Goal: Task Accomplishment & Management: Manage account settings

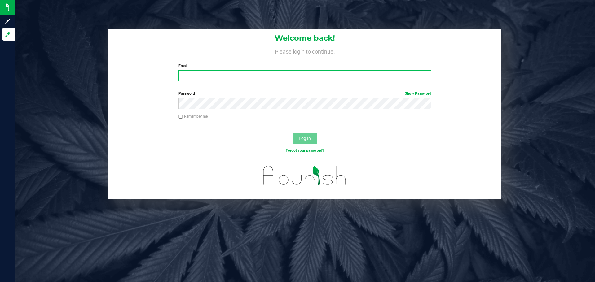
type input "[PERSON_NAME][EMAIL_ADDRESS][DOMAIN_NAME]"
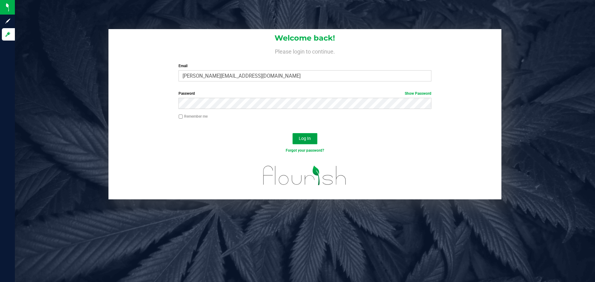
click at [313, 141] on button "Log In" at bounding box center [305, 138] width 25 height 11
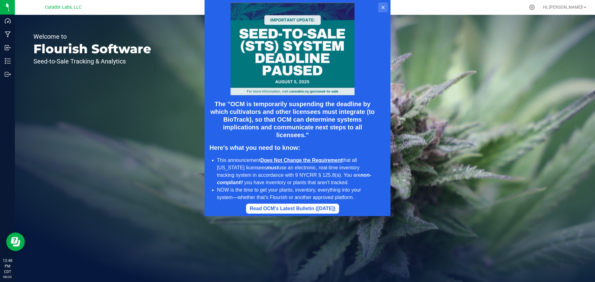
click at [383, 11] on button at bounding box center [383, 7] width 10 height 10
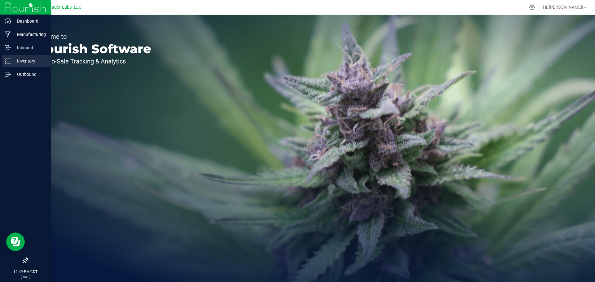
click at [20, 58] on p "Inventory" at bounding box center [29, 60] width 37 height 7
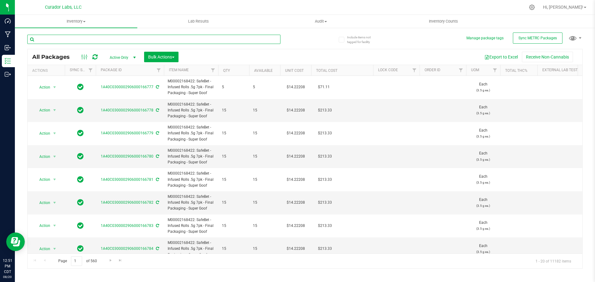
click at [89, 41] on input "text" at bounding box center [153, 39] width 253 height 9
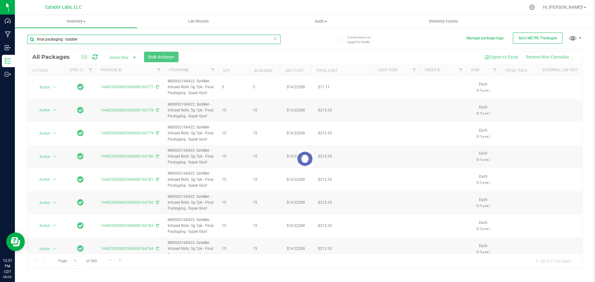
type input "final packaging - bubbles"
type input "[DATE]"
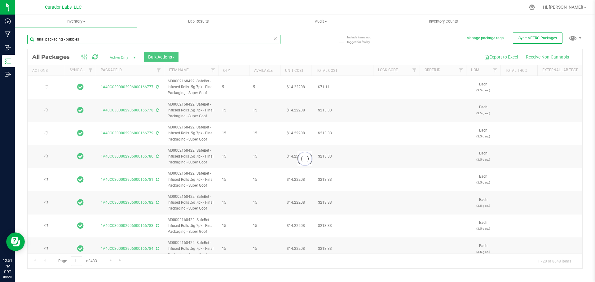
type input "[DATE]"
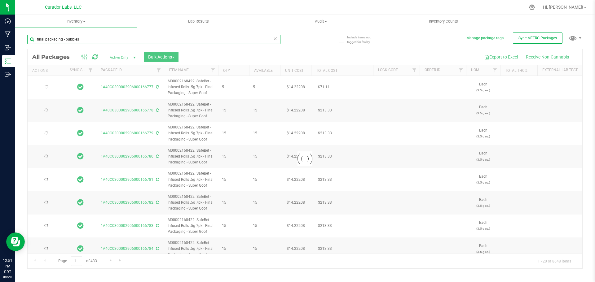
type input "[DATE]"
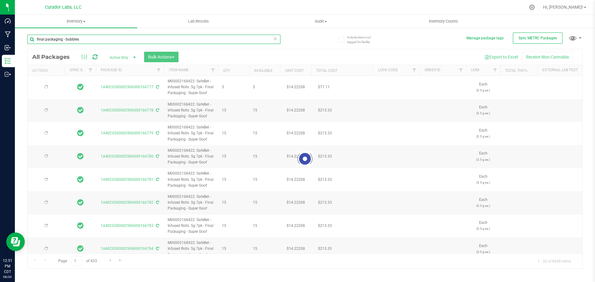
type input "[DATE]"
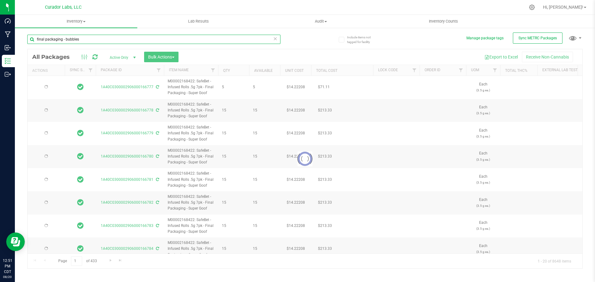
type input "[DATE]"
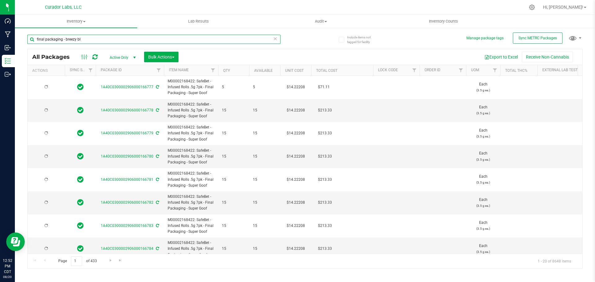
type input "final packaging - breezy bla"
type input "[DATE]"
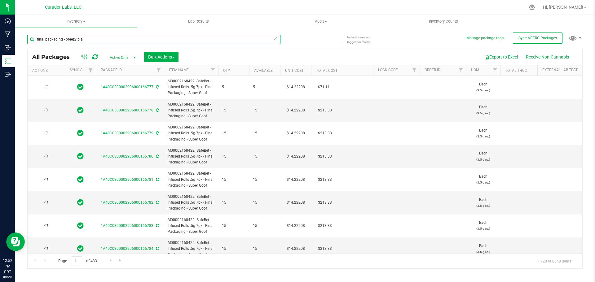
type input "[DATE]"
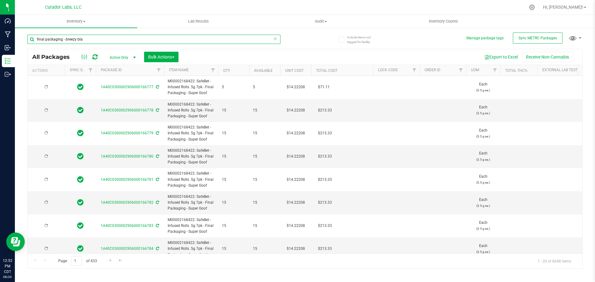
type input "[DATE]"
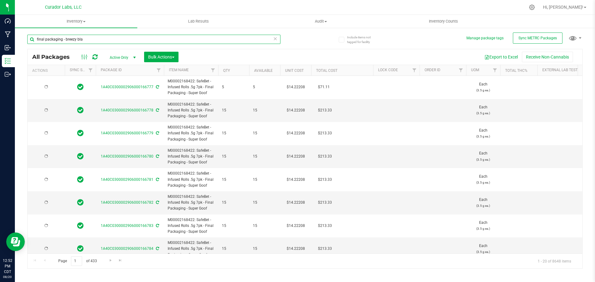
type input "[DATE]"
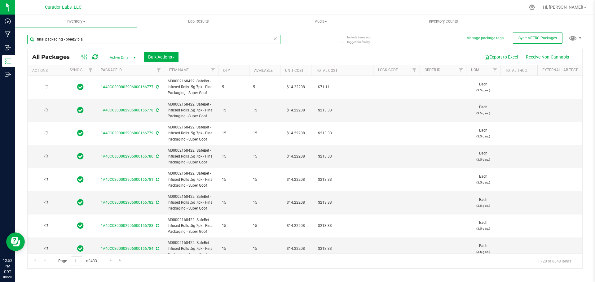
type input "[DATE]"
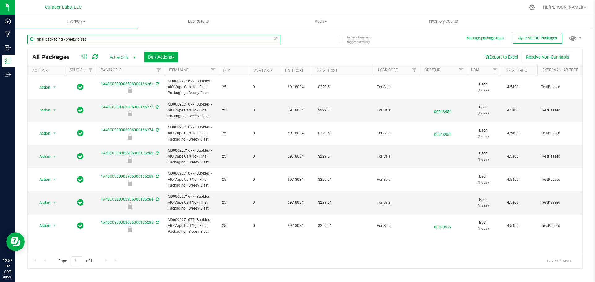
type input "final packaging - breezy blast"
click at [535, 8] on icon at bounding box center [532, 7] width 7 height 7
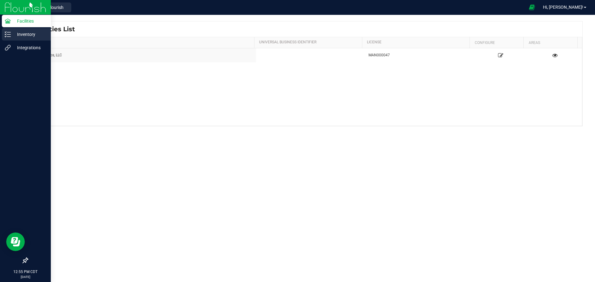
click at [24, 31] on p "Inventory" at bounding box center [29, 34] width 37 height 7
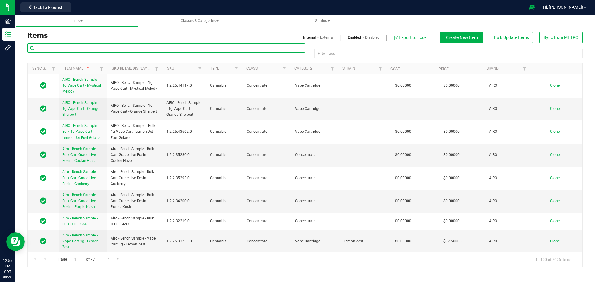
click at [90, 48] on input "text" at bounding box center [166, 47] width 278 height 9
type input "b"
type input "f"
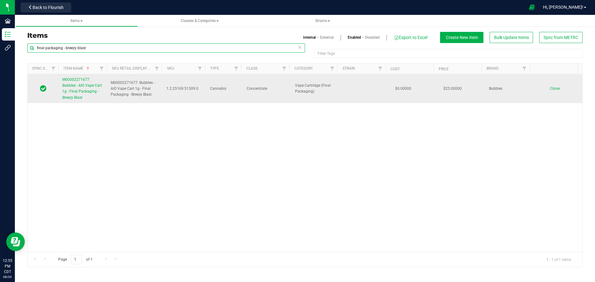
type input "final packaging - breezy blast"
click at [82, 88] on link "M00002271677: Bubbles - AIO Vape Cart 1g - Final Packaging - Breezy Blast" at bounding box center [82, 89] width 41 height 24
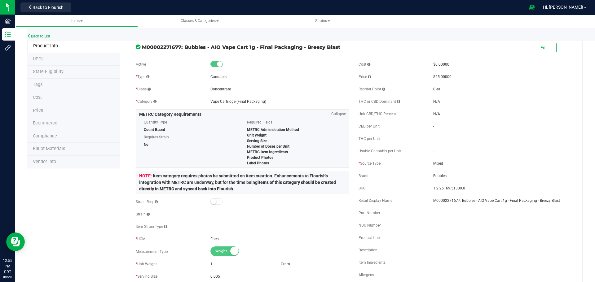
drag, startPoint x: 184, startPoint y: 47, endPoint x: 345, endPoint y: 47, distance: 160.2
click at [345, 47] on span "M00002271677: Bubbles - AIO Vape Cart 1g - Final Packaging - Breezy Blast" at bounding box center [245, 46] width 207 height 7
copy span "Bubbles - AIO Vape Cart 1g - Final Packaging - Breezy Blast"
click at [538, 51] on button "Edit" at bounding box center [544, 47] width 25 height 9
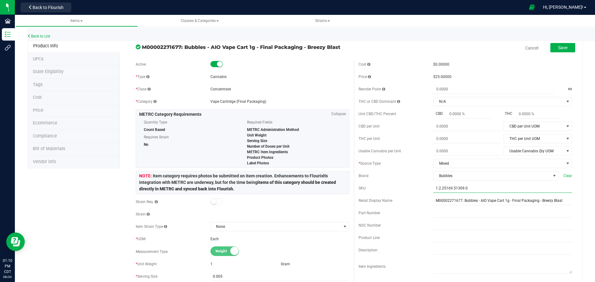
click at [448, 189] on input "1.2.25169.51309.0" at bounding box center [502, 188] width 139 height 9
paste input "BB_AIOVC_1G_FP_BRZYBLST"
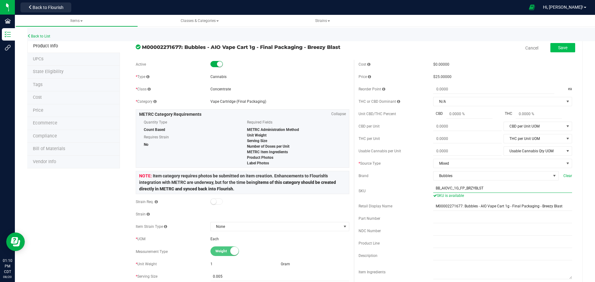
type input "BB_AIOVC_1G_FP_BRZYBLST"
click at [560, 50] on span "Save" at bounding box center [562, 47] width 9 height 5
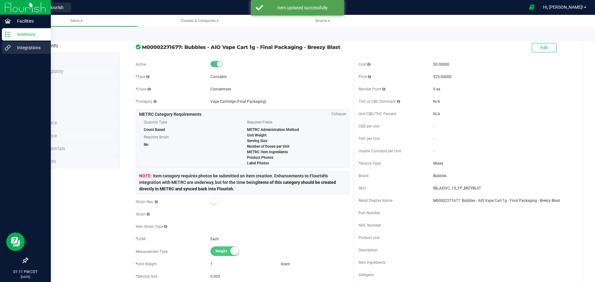
click at [12, 51] on p "Integrations" at bounding box center [29, 47] width 37 height 7
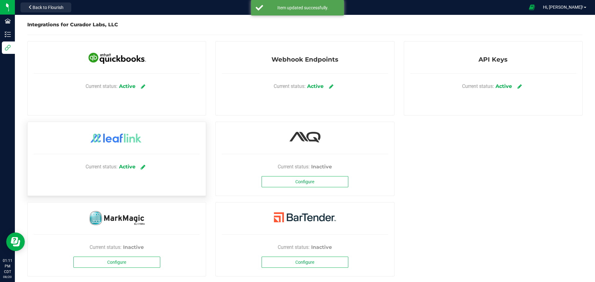
click at [140, 168] on link at bounding box center [143, 166] width 10 height 11
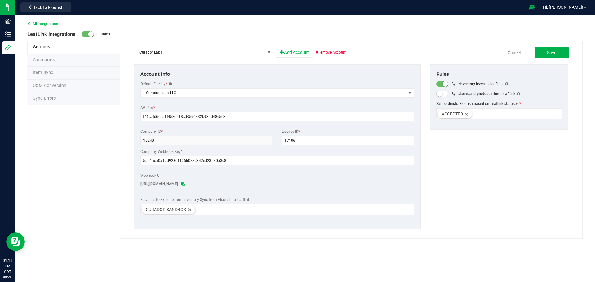
click at [41, 74] on span "Item Sync" at bounding box center [43, 72] width 20 height 5
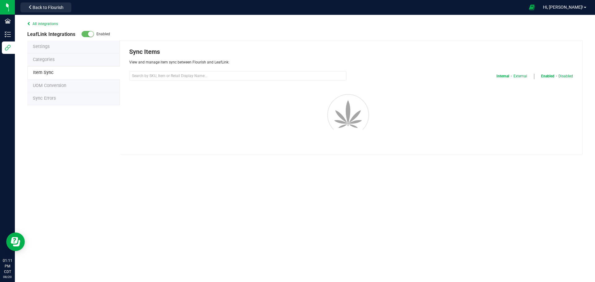
select select "20"
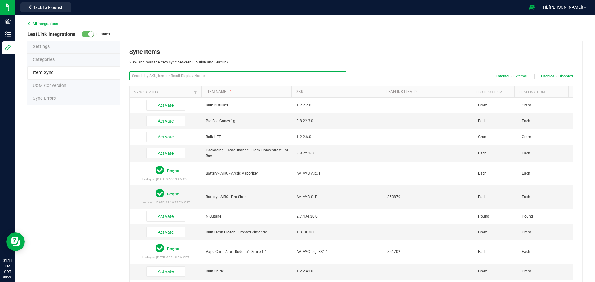
click at [233, 75] on input "text" at bounding box center [237, 75] width 217 height 9
paste input "BB_AIOVC_1G_FP_BRZYBLST"
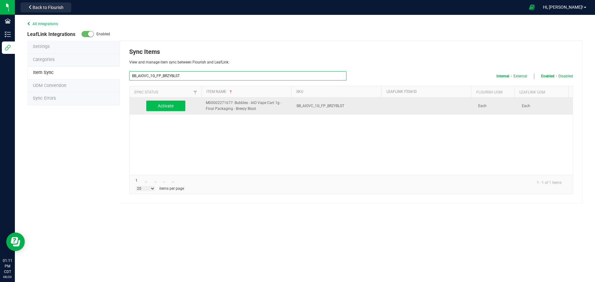
type input "BB_AIOVC_1G_FP_BRZYBLST"
click at [168, 110] on button "Activate" at bounding box center [165, 106] width 39 height 11
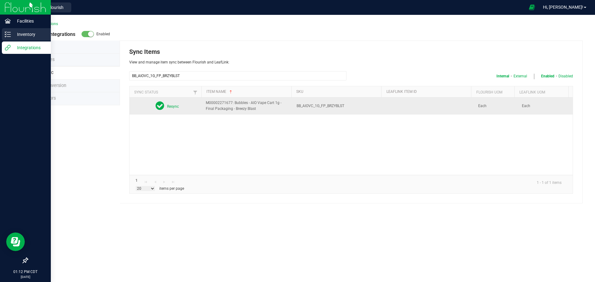
click at [27, 33] on p "Inventory" at bounding box center [29, 34] width 37 height 7
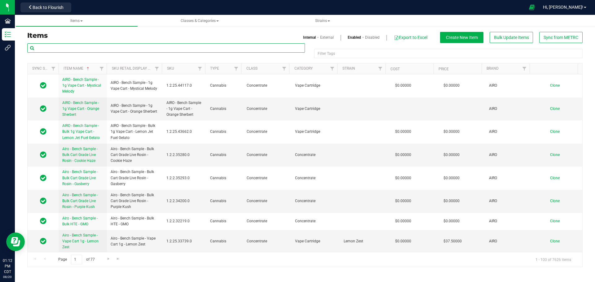
click at [66, 46] on input "text" at bounding box center [166, 47] width 278 height 9
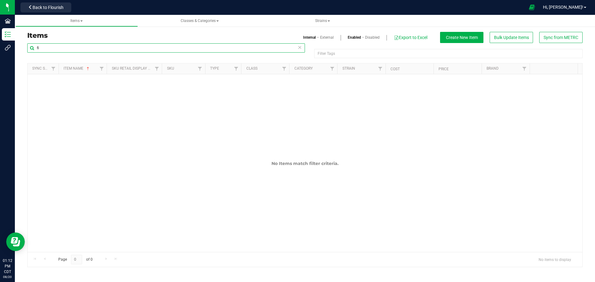
type input "f"
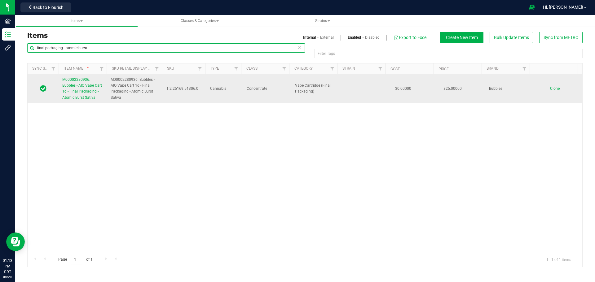
type input "final packaging - atomic burst"
click at [84, 86] on span "M00002280936: Bubbles - AIO Vape Cart 1g - Final Packaging - Atomic Burst Sativa" at bounding box center [82, 88] width 40 height 22
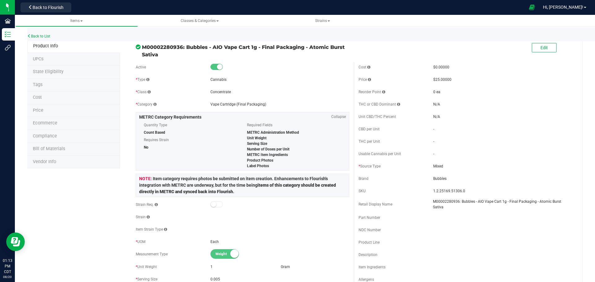
drag, startPoint x: 213, startPoint y: 46, endPoint x: 316, endPoint y: 51, distance: 103.7
click at [316, 51] on span "M00002280936: Bubbles - AIO Vape Cart 1g - Final Packaging - Atomic Burst Sativa" at bounding box center [245, 50] width 207 height 15
copy span "AIO Vape Cart 1g - Final Packaging - Atomic Burst Sativa"
click at [215, 46] on span "M00002280936: Bubbles - AIO Vape Cart 1g - Final Packaging - Atomic Burst Sativa" at bounding box center [245, 50] width 207 height 15
drag, startPoint x: 186, startPoint y: 46, endPoint x: 188, endPoint y: 58, distance: 11.8
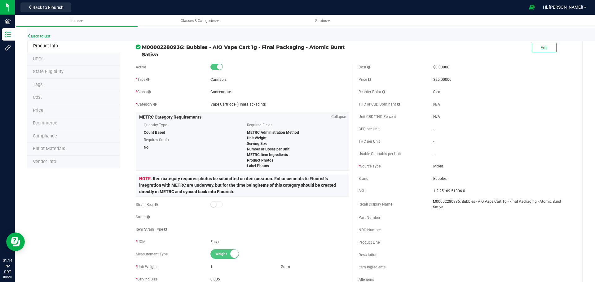
click at [188, 58] on span "M00002280936: Bubbles - AIO Vape Cart 1g - Final Packaging - Atomic Burst Sativa" at bounding box center [245, 50] width 207 height 15
copy span "Bubbles - AIO Vape Cart 1g - Final Packaging - Atomic Burst Sativa"
click at [540, 50] on span "Edit" at bounding box center [543, 47] width 7 height 5
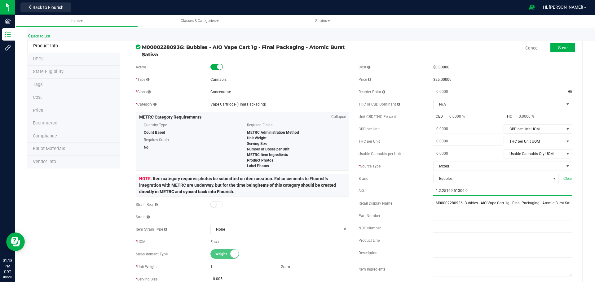
click at [459, 192] on input "1.2.25169.51306.0" at bounding box center [502, 191] width 139 height 9
paste input "BB_AIOVC_1G_FP_TMCBRST"
type input "BB_AIOVC_1G_FP_TMCBRST"
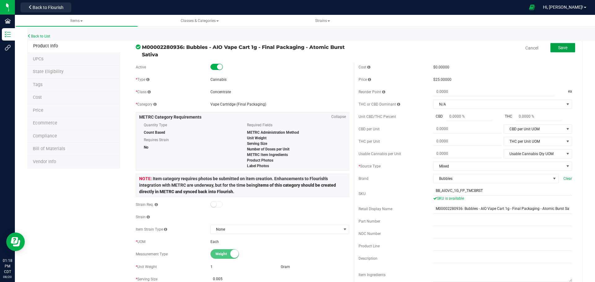
click at [558, 47] on span "Save" at bounding box center [562, 47] width 9 height 5
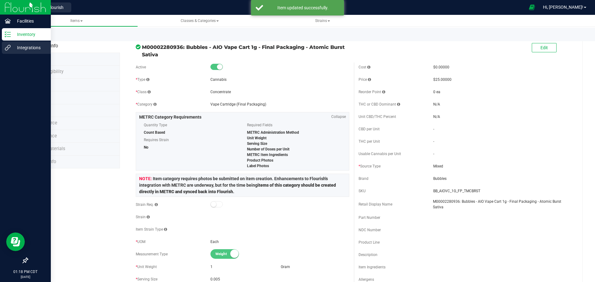
click at [28, 51] on p "Integrations" at bounding box center [29, 47] width 37 height 7
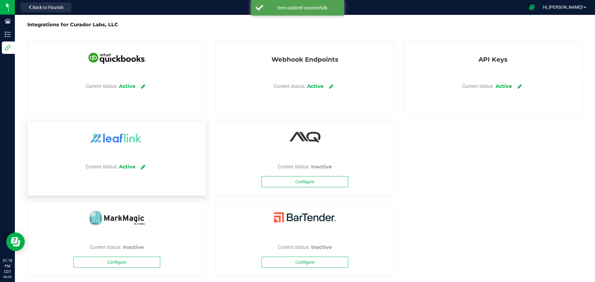
click at [143, 165] on icon at bounding box center [143, 167] width 5 height 6
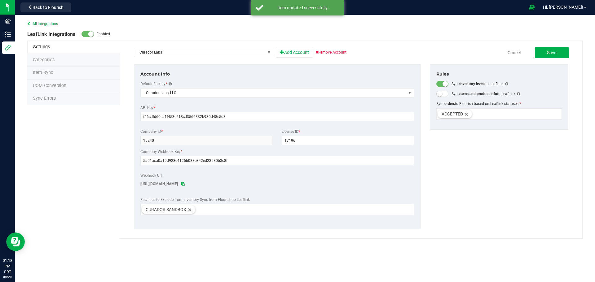
click at [45, 74] on span "Item Sync" at bounding box center [43, 72] width 20 height 5
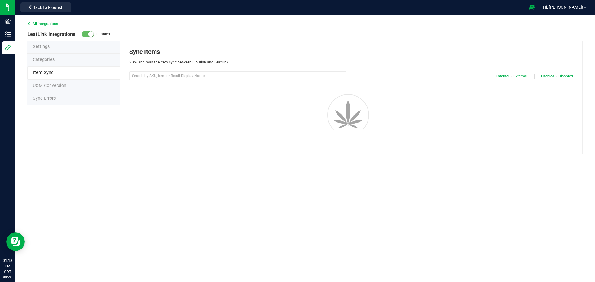
select select "20"
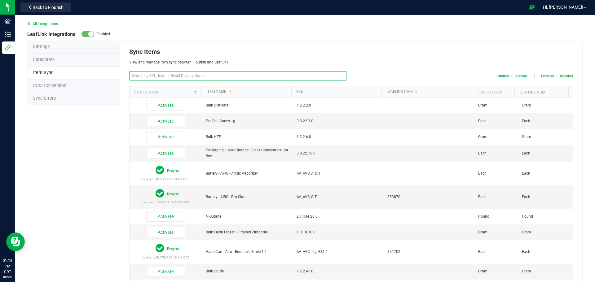
click at [188, 76] on input "text" at bounding box center [237, 75] width 217 height 9
paste input "BB_AIOVC_1G_FP_TMCBRST"
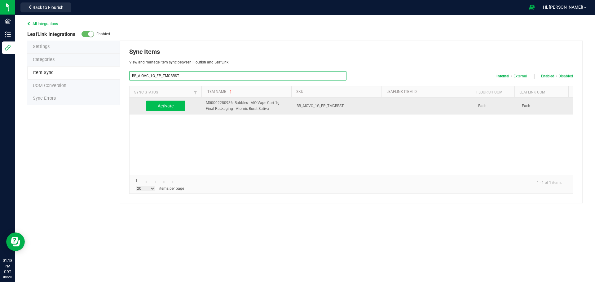
type input "BB_AIOVC_1G_FP_TMCBRST"
click at [175, 103] on button "Activate" at bounding box center [165, 106] width 39 height 11
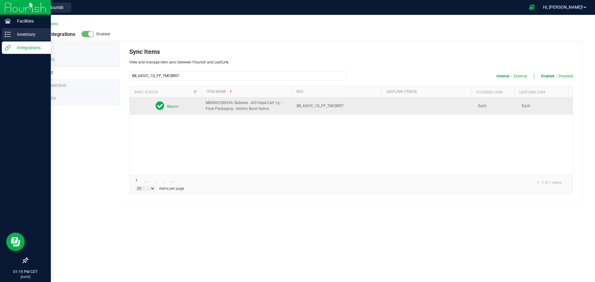
click at [18, 37] on p "Inventory" at bounding box center [29, 34] width 37 height 7
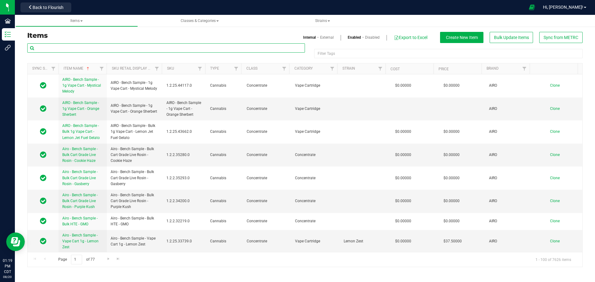
click at [122, 48] on input "text" at bounding box center [166, 47] width 278 height 9
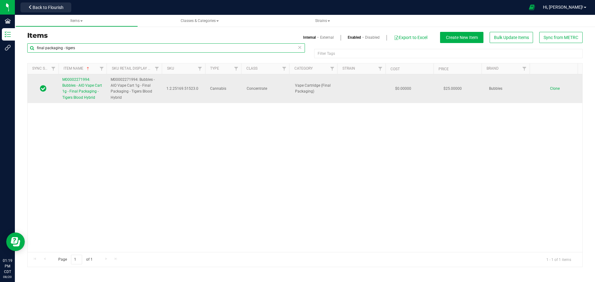
type input "final packaging - tigers"
click at [82, 94] on span "M00002271994: Bubbles - AIO Vape Cart 1g - Final Packaging - Tigers Blood Hybrid" at bounding box center [82, 88] width 40 height 22
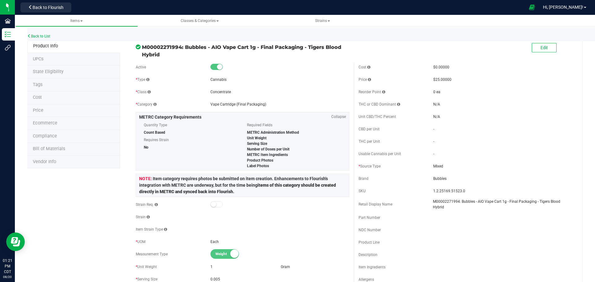
drag, startPoint x: 185, startPoint y: 48, endPoint x: 187, endPoint y: 55, distance: 7.3
click at [187, 55] on span "M00002271994: Bubbles - AIO Vape Cart 1g - Final Packaging - Tigers Blood Hybrid" at bounding box center [245, 50] width 207 height 15
copy span "Bubbles - AIO Vape Cart 1g - Final Packaging - Tigers Blood Hybrid"
click at [551, 50] on button "Edit" at bounding box center [544, 47] width 25 height 9
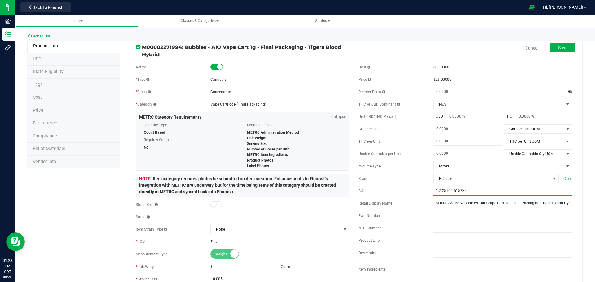
click at [457, 187] on input "1.2.25169.51523.0" at bounding box center [502, 191] width 139 height 9
paste input "BB_AIOVC_1G_FP_TGRSBLD"
type input "BB_AIOVC_1G_FP_TGRSBLD"
click at [554, 52] on button "Save" at bounding box center [562, 47] width 25 height 9
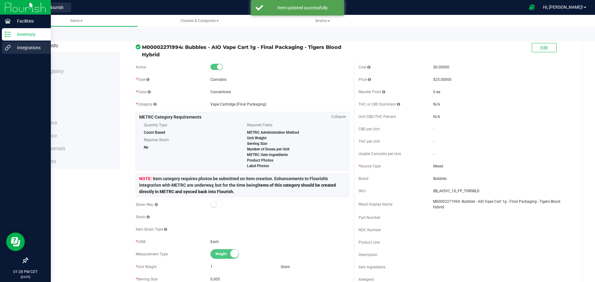
click at [14, 46] on p "Integrations" at bounding box center [29, 47] width 37 height 7
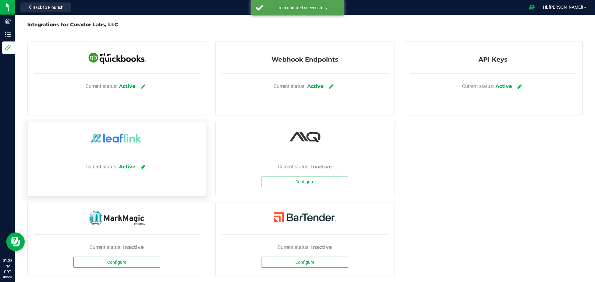
click at [142, 169] on icon at bounding box center [143, 167] width 5 height 6
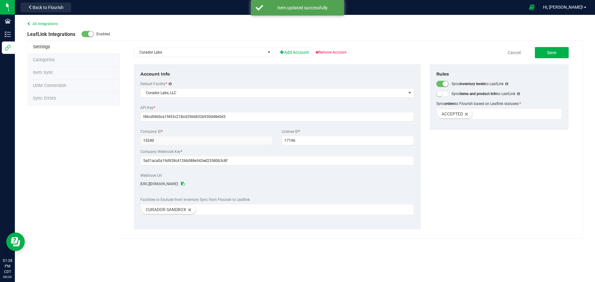
click at [37, 74] on span "Item Sync" at bounding box center [43, 72] width 20 height 5
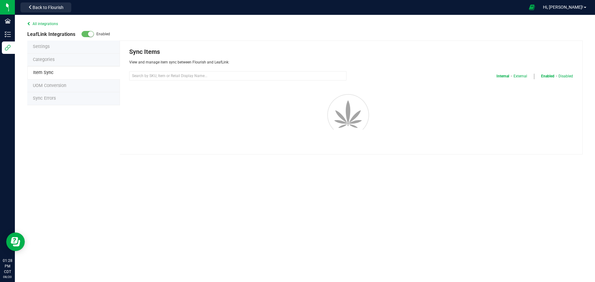
select select "20"
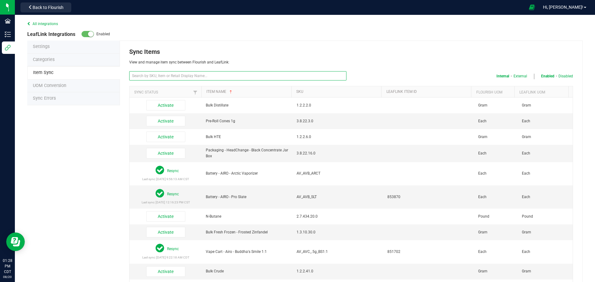
click at [257, 75] on input "text" at bounding box center [237, 75] width 217 height 9
paste input "BB_AIOVC_1G_FP_TGRSBLD"
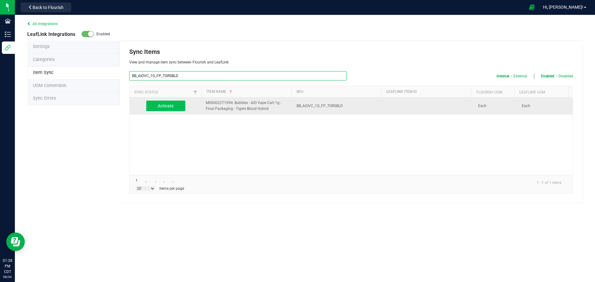
type input "BB_AIOVC_1G_FP_TGRSBLD"
click at [167, 106] on button "Activate" at bounding box center [165, 106] width 39 height 11
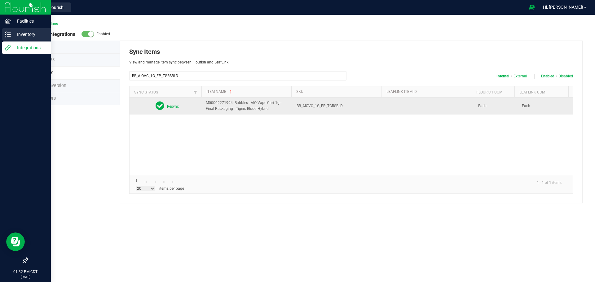
click at [30, 36] on p "Inventory" at bounding box center [29, 34] width 37 height 7
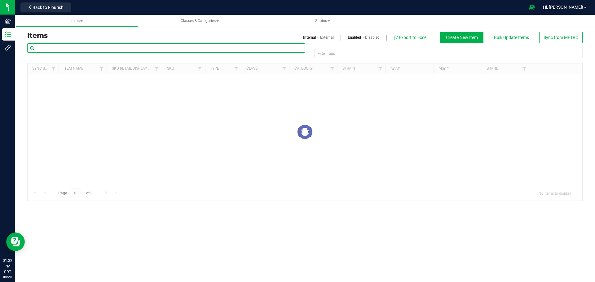
click at [77, 50] on input "text" at bounding box center [166, 47] width 278 height 9
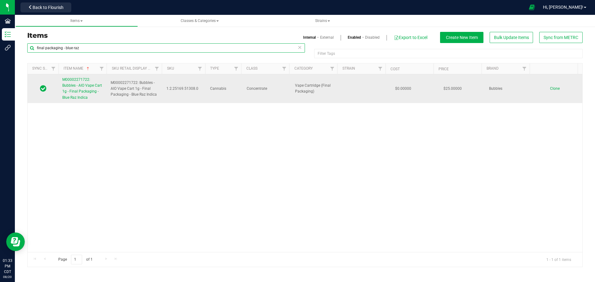
type input "final packaging - blue raz"
click at [75, 80] on span "M00002271722: Bubbles - AIO Vape Cart 1g - Final Packaging - Blue Raz Indica" at bounding box center [82, 88] width 40 height 22
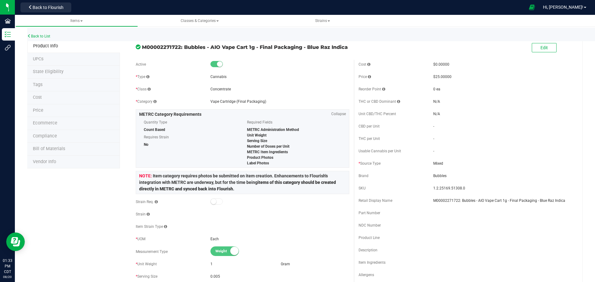
drag, startPoint x: 184, startPoint y: 47, endPoint x: 184, endPoint y: 53, distance: 5.3
click at [184, 51] on span "M00002271722: Bubbles - AIO Vape Cart 1g - Final Packaging - Blue Raz Indica" at bounding box center [245, 46] width 207 height 7
copy span "Bubbles - AIO Vape Cart 1g - Final Packaging - Blue Raz Indica"
click at [535, 47] on button "Edit" at bounding box center [544, 47] width 25 height 9
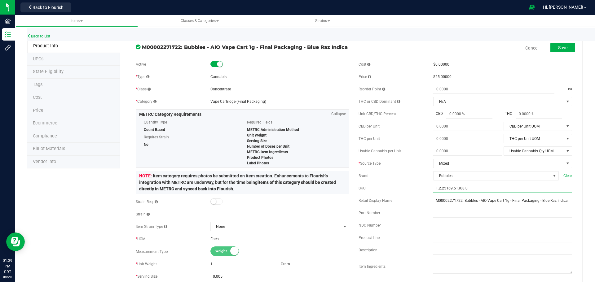
click at [468, 187] on input "1.2.25169.51308.0" at bounding box center [502, 188] width 139 height 9
paste input "BB_AIOVC_1G_FP_BLRZ"
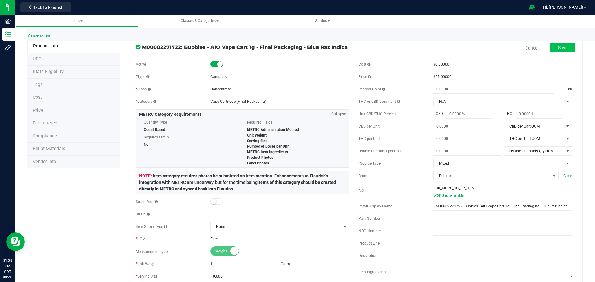
type input "BB_AIOVC_1G_FP_BLRZ"
click at [558, 46] on span "Save" at bounding box center [562, 47] width 9 height 5
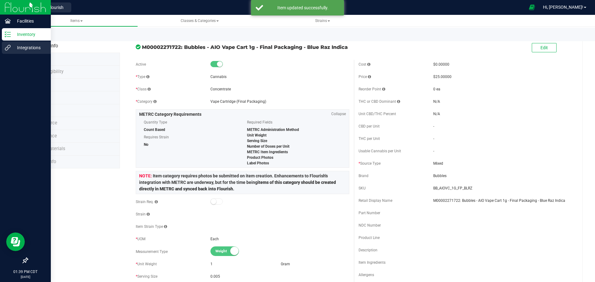
click at [22, 48] on p "Integrations" at bounding box center [29, 47] width 37 height 7
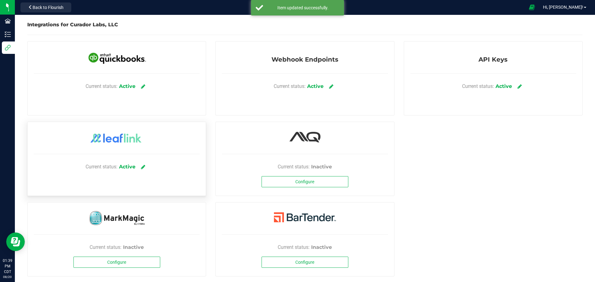
click at [135, 170] on div "Current status: Active" at bounding box center [117, 167] width 166 height 19
click at [140, 167] on link at bounding box center [143, 166] width 10 height 11
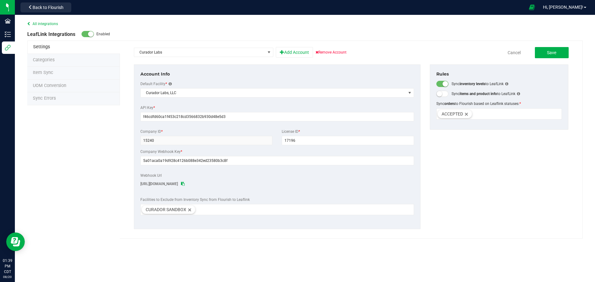
click at [51, 74] on span "Item Sync" at bounding box center [43, 72] width 20 height 5
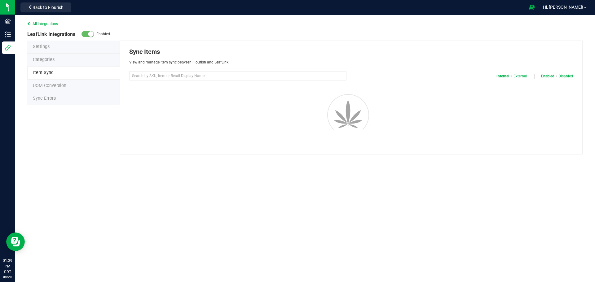
select select "20"
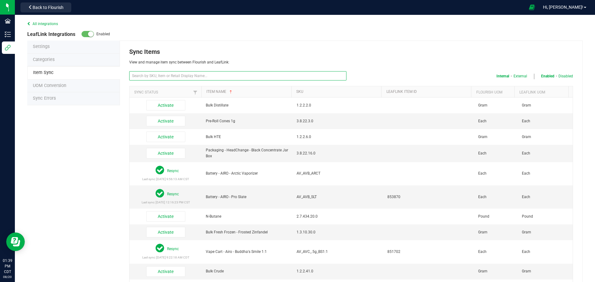
click at [172, 79] on input "text" at bounding box center [237, 75] width 217 height 9
paste input "BB_AIOVC_1G_FP_BLRZ"
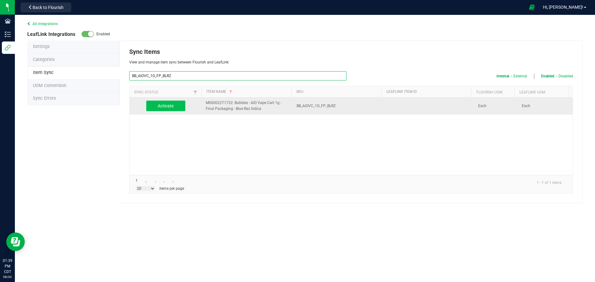
type input "BB_AIOVC_1G_FP_BLRZ"
click at [170, 106] on button "Activate" at bounding box center [165, 106] width 39 height 11
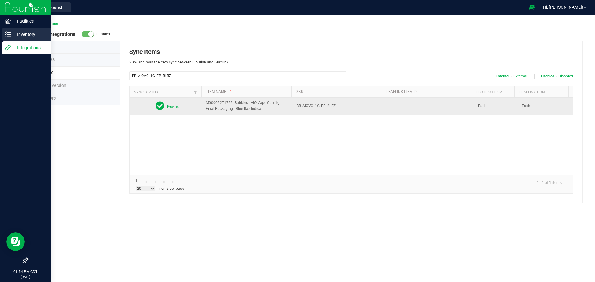
click at [13, 37] on p "Inventory" at bounding box center [29, 34] width 37 height 7
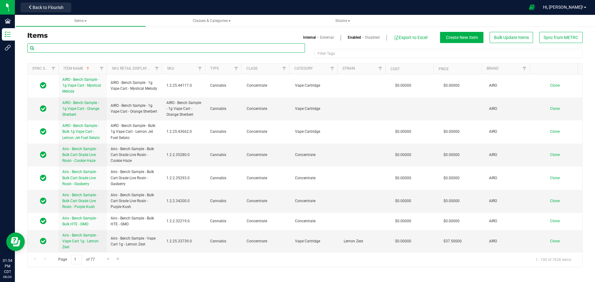
click at [62, 50] on input "text" at bounding box center [166, 47] width 278 height 9
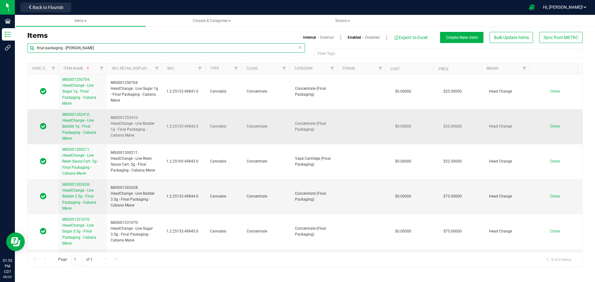
type input "final packaging - [PERSON_NAME]"
click at [78, 120] on span "M00001252410: HeadChange - Live Badder 1g - Final Packaging - Cabana Mane" at bounding box center [79, 126] width 34 height 28
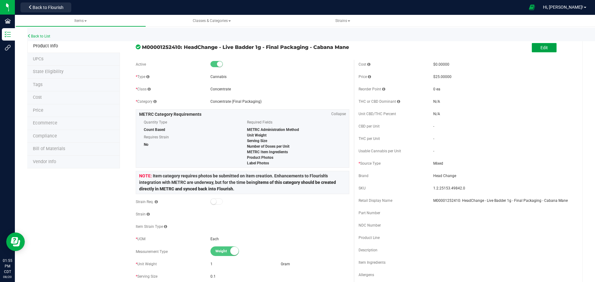
click at [540, 48] on span "Edit" at bounding box center [543, 47] width 7 height 5
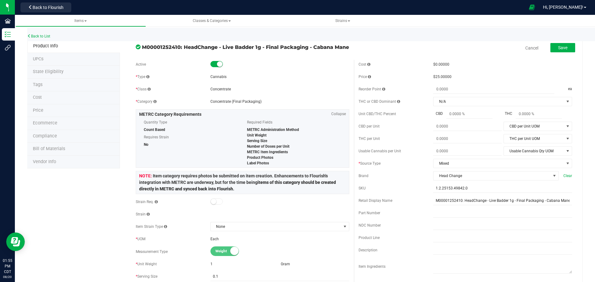
drag, startPoint x: 182, startPoint y: 46, endPoint x: 188, endPoint y: 55, distance: 10.3
click at [188, 51] on span "M00001252410: HeadChange - Live Badder 1g - Final Packaging - Cabana Mane" at bounding box center [245, 46] width 207 height 7
copy span "HeadChange - Live Badder 1g - Final Packaging - Cabana Mane"
click at [469, 188] on input "1.2.25153.49842.0" at bounding box center [502, 188] width 139 height 9
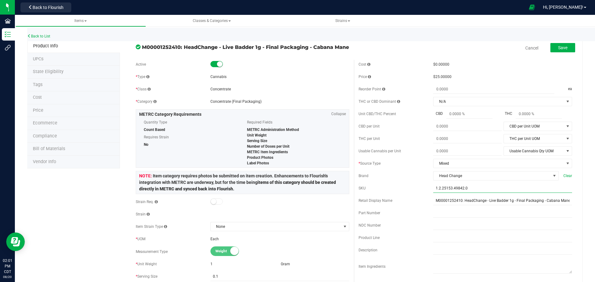
click at [469, 188] on input "1.2.25153.49842.0" at bounding box center [502, 188] width 139 height 9
paste input "HC_LB_1G_FP_CBNMN"
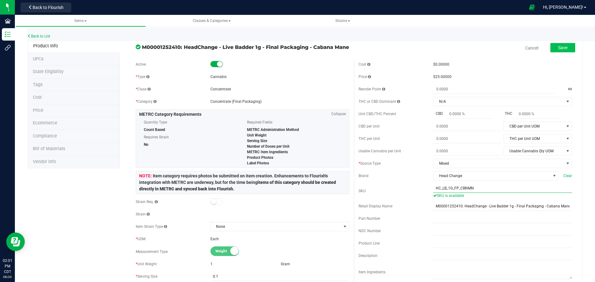
type input "HC_LB_1G_FP_CBNMN"
click at [558, 47] on span "Save" at bounding box center [562, 47] width 9 height 5
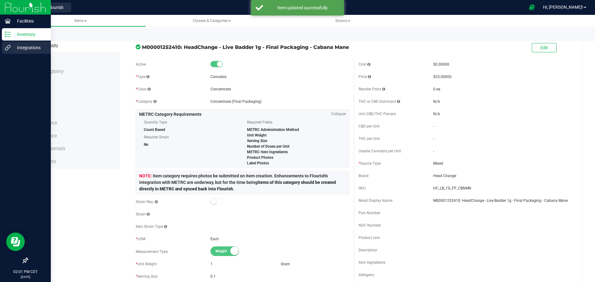
click at [11, 50] on p "Integrations" at bounding box center [29, 47] width 37 height 7
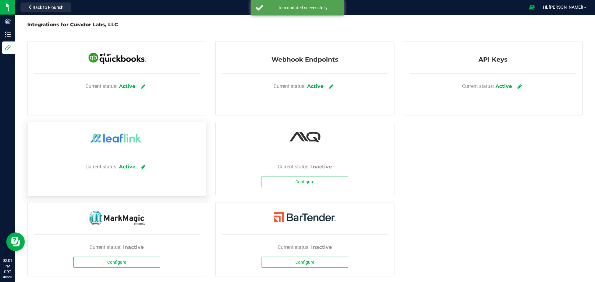
click at [141, 167] on icon at bounding box center [143, 167] width 5 height 6
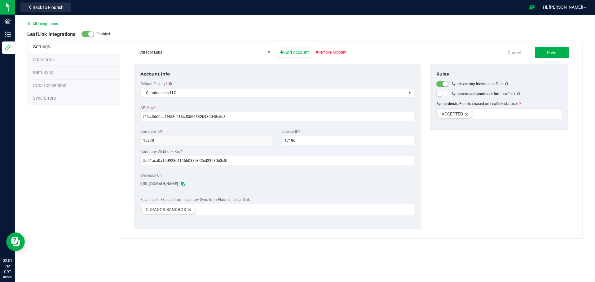
click at [44, 72] on span "Item Sync" at bounding box center [43, 72] width 20 height 5
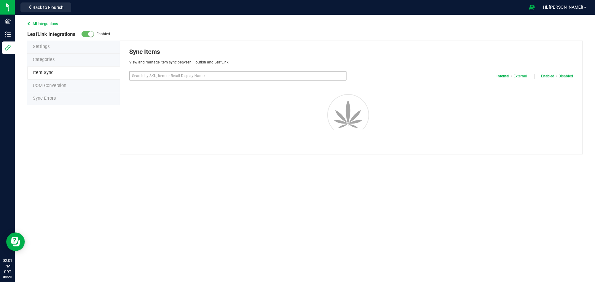
select select "20"
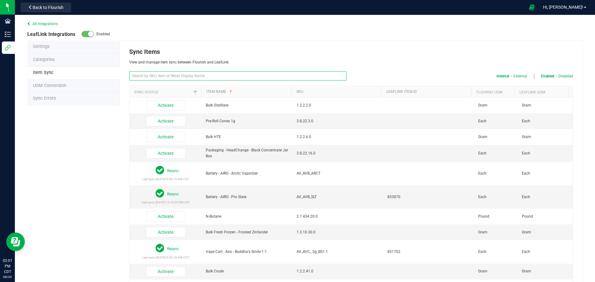
click at [251, 77] on input "text" at bounding box center [237, 75] width 217 height 9
paste input "HC_LB_1G_FP_CBNMN"
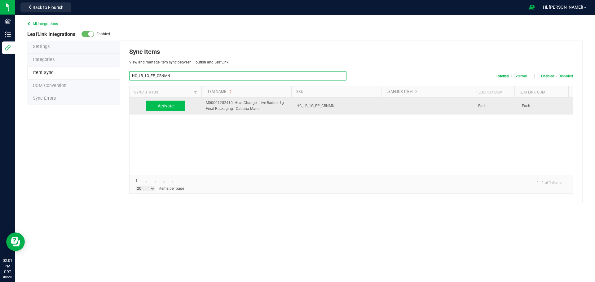
type input "HC_LB_1G_FP_CBNMN"
click at [153, 108] on button "Activate" at bounding box center [165, 106] width 39 height 11
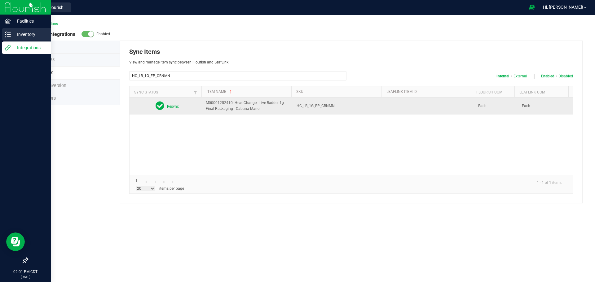
click at [7, 39] on div "Inventory" at bounding box center [26, 34] width 49 height 12
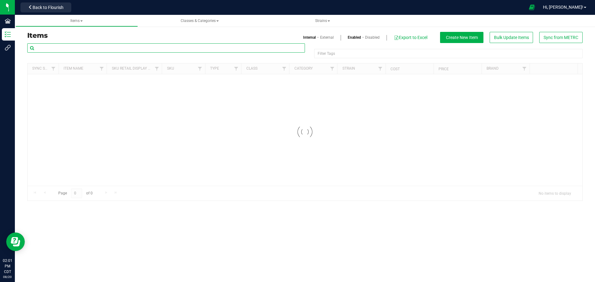
click at [116, 48] on input "text" at bounding box center [166, 47] width 278 height 9
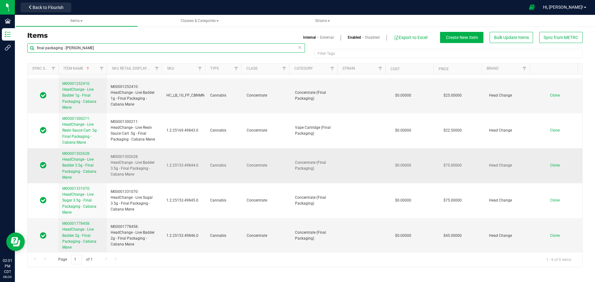
scroll to position [62, 0]
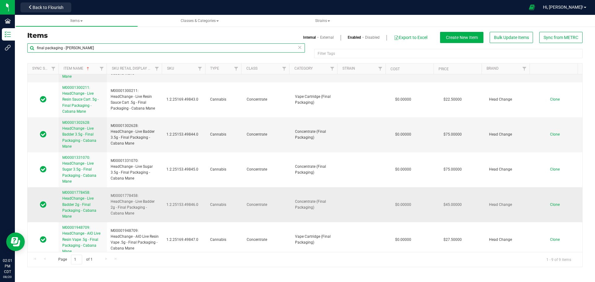
type input "final packaging - [PERSON_NAME]"
click at [66, 201] on span "M00001778458: HeadChange - Live Badder 2g - Final Packaging - Cabana Mane" at bounding box center [79, 205] width 34 height 28
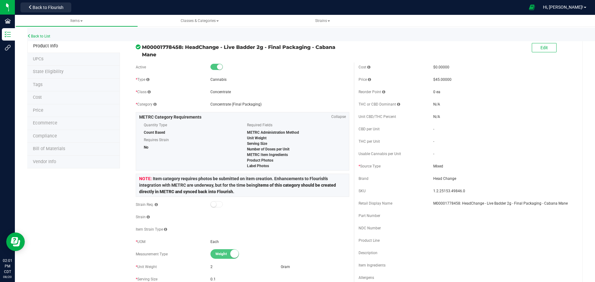
drag, startPoint x: 185, startPoint y: 46, endPoint x: 202, endPoint y: 53, distance: 18.1
click at [202, 53] on span "M00001778458: HeadChange - Live Badder 2g - Final Packaging - Cabana Mane" at bounding box center [245, 50] width 207 height 15
copy span "HeadChange - Live Badder 2g - Final Packaging - Cabana Mane"
click at [540, 48] on span "Edit" at bounding box center [543, 47] width 7 height 5
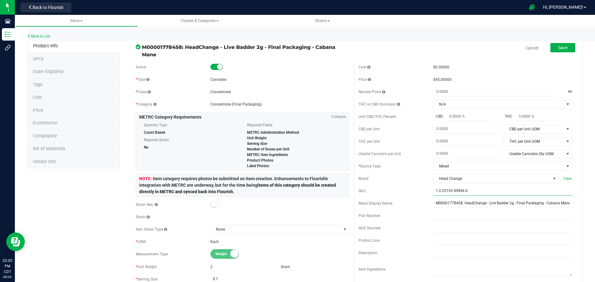
click at [474, 192] on input "1.2.25153.49846.0" at bounding box center [502, 191] width 139 height 9
paste input "HC_LB_2G_FP_DBNMN"
type input "HC_LB_2G_FP_DBNMN"
click at [562, 51] on button "Save" at bounding box center [562, 47] width 25 height 9
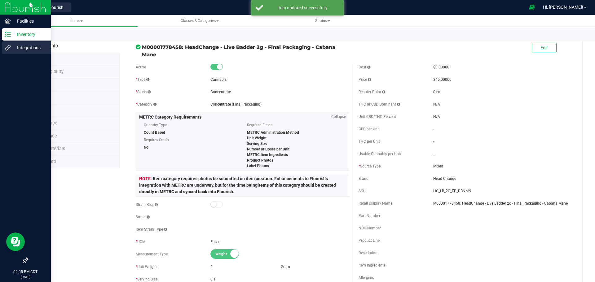
click at [29, 50] on p "Integrations" at bounding box center [29, 47] width 37 height 7
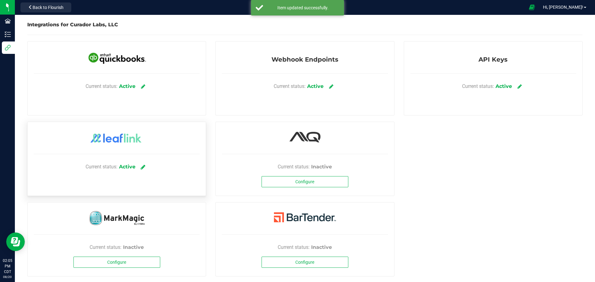
click at [140, 169] on link at bounding box center [143, 166] width 10 height 11
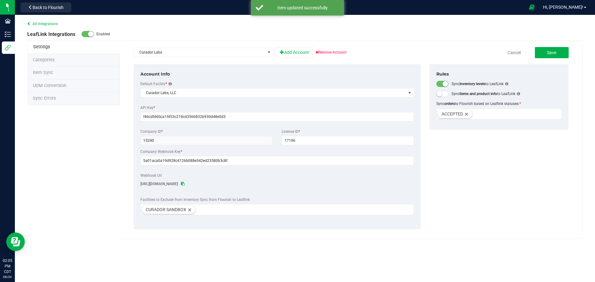
click at [48, 72] on span "Item Sync" at bounding box center [43, 72] width 20 height 5
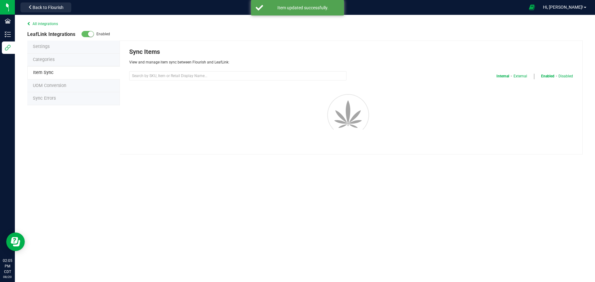
select select "20"
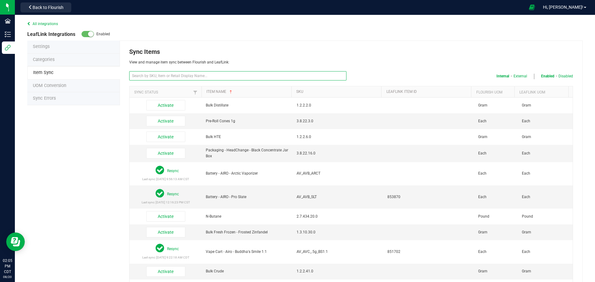
click at [167, 78] on input "text" at bounding box center [237, 75] width 217 height 9
paste input "HC_LB_2G_FP_DBNMN"
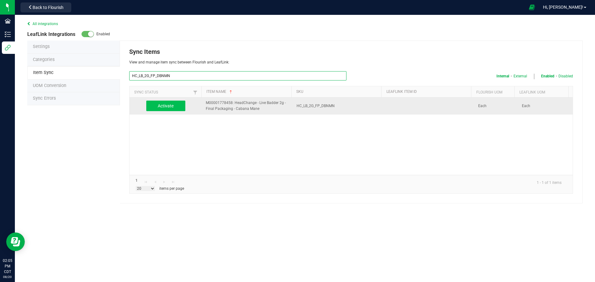
type input "HC_LB_2G_FP_DBNMN"
click at [164, 106] on button "Activate" at bounding box center [165, 106] width 39 height 11
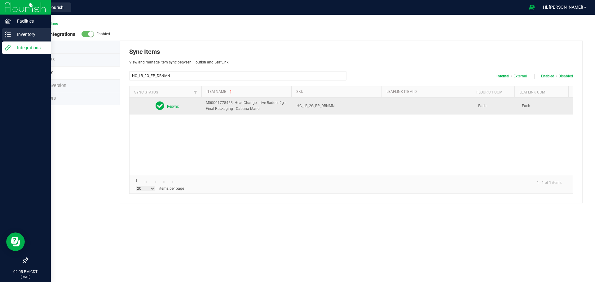
click at [16, 37] on p "Inventory" at bounding box center [29, 34] width 37 height 7
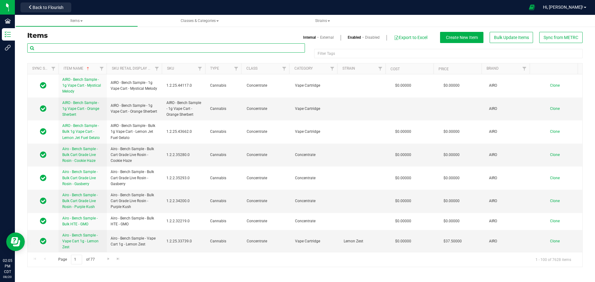
click at [126, 46] on input "text" at bounding box center [166, 47] width 278 height 9
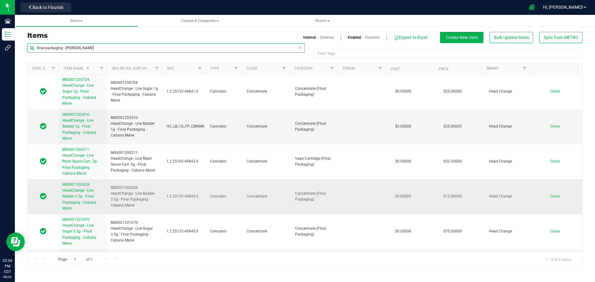
type input "final packaging - [PERSON_NAME]"
click at [67, 204] on span "M00001302628: HeadChange - Live Badder 3.5g - Final Packaging - Cabana Mane" at bounding box center [79, 197] width 34 height 28
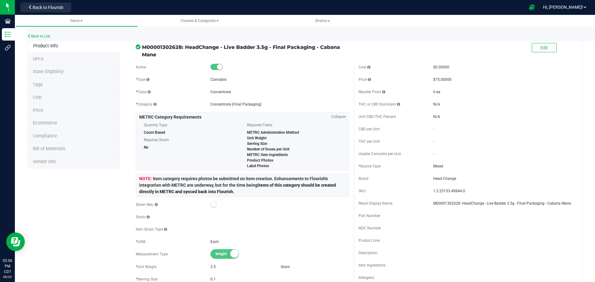
drag, startPoint x: 184, startPoint y: 45, endPoint x: 198, endPoint y: 52, distance: 15.4
click at [198, 52] on span "M00001302628: HeadChange - Live Badder 3.5g - Final Packaging - Cabana Mane" at bounding box center [245, 50] width 207 height 15
copy span "HeadChange - Live Badder 3.5g - Final Packaging - Cabana Mane"
click at [541, 49] on span "Edit" at bounding box center [543, 47] width 7 height 5
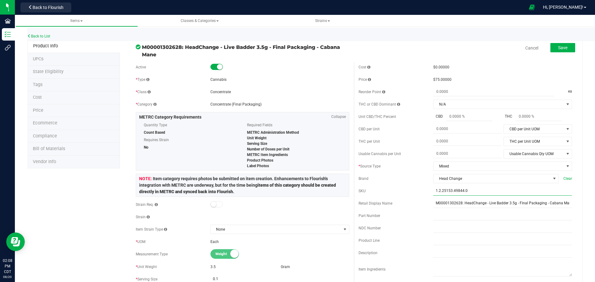
click at [456, 193] on input "1.2.25153.49844.0" at bounding box center [502, 191] width 139 height 9
click at [455, 190] on input "1.2.25153.49844.0" at bounding box center [502, 191] width 139 height 9
paste input "HC_LB_3.5G_FP_CBNMN"
type input "HC_LB_3.5G_FP_CBNMN"
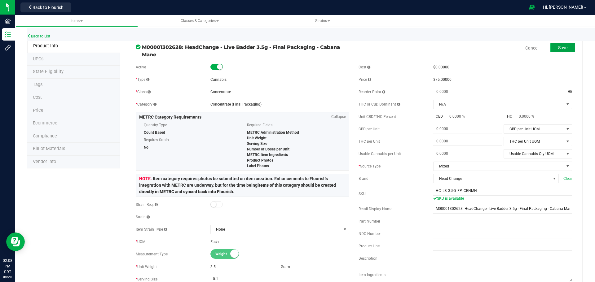
click at [553, 52] on button "Save" at bounding box center [562, 47] width 25 height 9
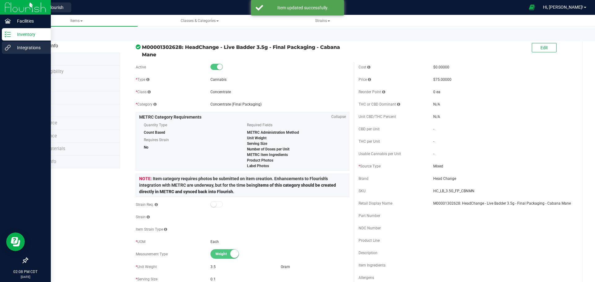
click at [20, 51] on p "Integrations" at bounding box center [29, 47] width 37 height 7
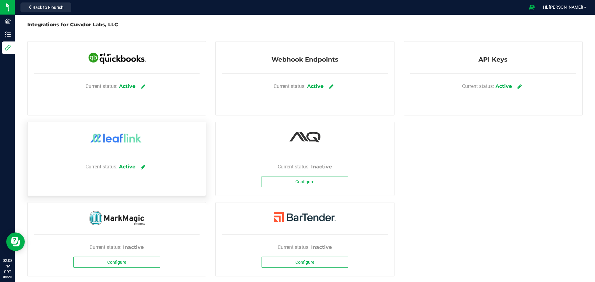
click at [141, 168] on icon at bounding box center [143, 167] width 5 height 6
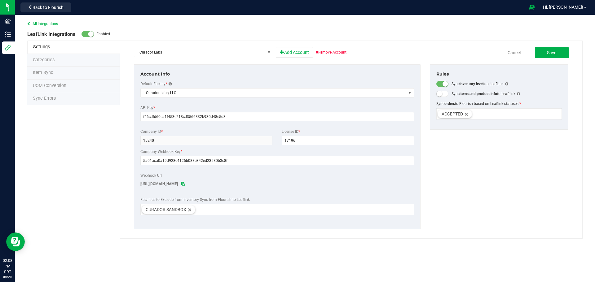
click at [44, 73] on span "Item Sync" at bounding box center [43, 72] width 20 height 5
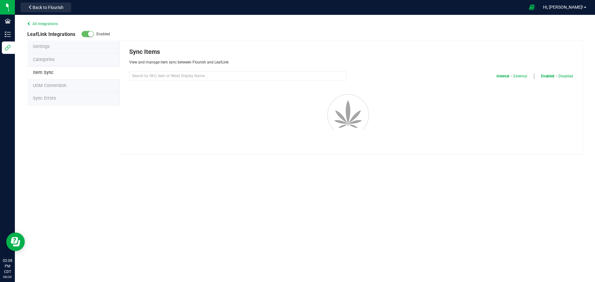
select select "20"
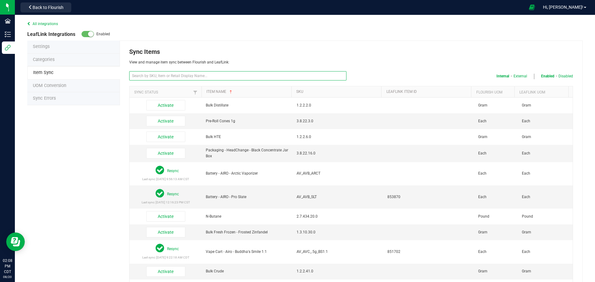
click at [185, 77] on input "text" at bounding box center [237, 75] width 217 height 9
paste input "HC_LB_3.5G_FP_CBNMN"
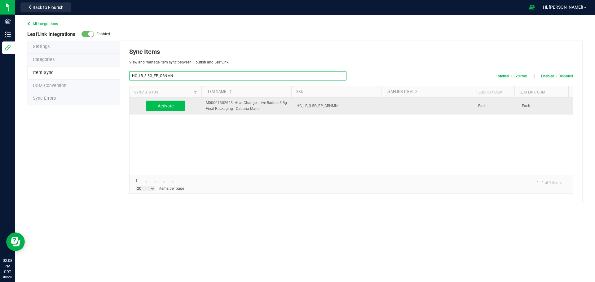
type input "HC_LB_3.5G_FP_CBNMN"
click at [162, 108] on button "Activate" at bounding box center [165, 106] width 39 height 11
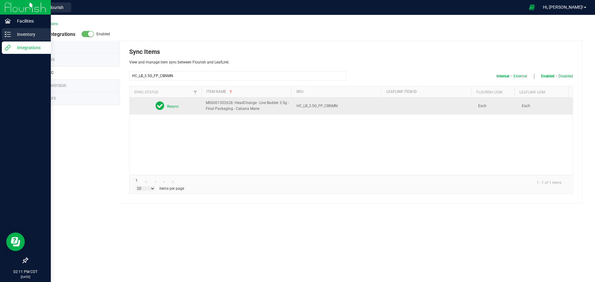
click at [20, 34] on p "Inventory" at bounding box center [29, 34] width 37 height 7
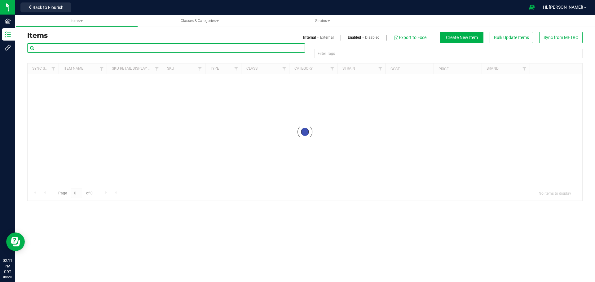
click at [96, 49] on input "text" at bounding box center [166, 47] width 278 height 9
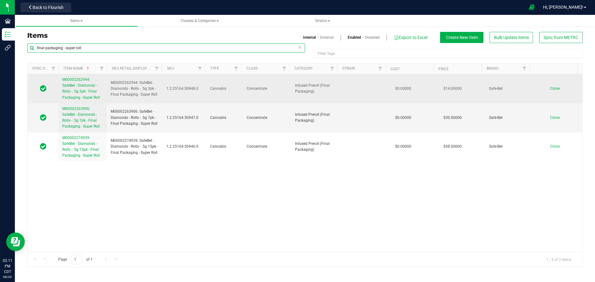
type input "final packaging - super roll"
click at [82, 95] on span "M00002262944: SafeBet - Diamonds - Rolls - .5g 3pk - Final Packaging - Super Ro…" at bounding box center [80, 88] width 37 height 22
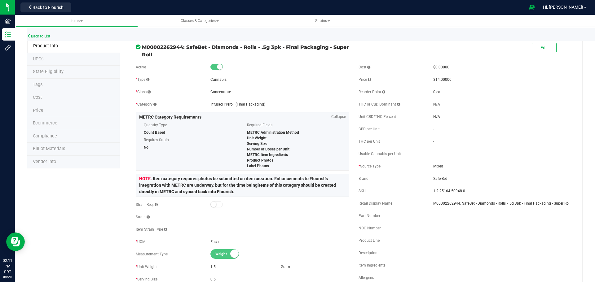
drag, startPoint x: 185, startPoint y: 47, endPoint x: 187, endPoint y: 53, distance: 6.4
click at [187, 53] on span "M00002262944: SafeBet - Diamonds - Rolls - .5g 3pk - Final Packaging - Super Ro…" at bounding box center [245, 50] width 207 height 15
copy span "SafeBet - Diamonds - Rolls - .5g 3pk - Final Packaging - Super Roll"
click at [540, 47] on span "Edit" at bounding box center [543, 47] width 7 height 5
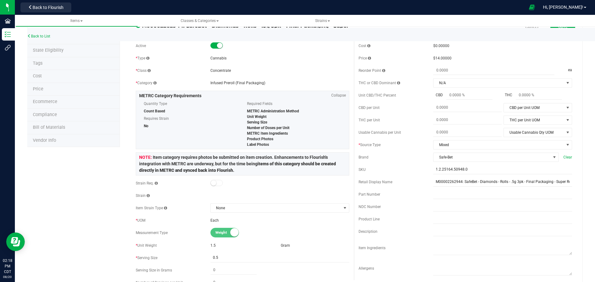
scroll to position [31, 0]
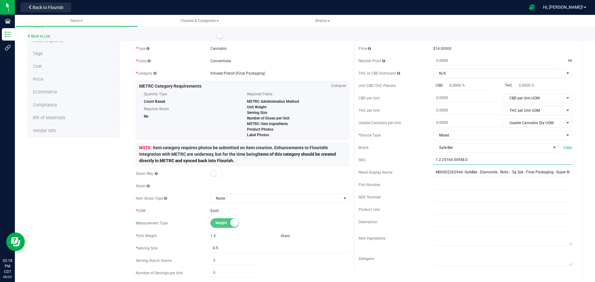
click at [452, 158] on input "1.2.25164.50948.0" at bounding box center [502, 160] width 139 height 9
paste input "SB_DMNDRLLS_.5G_3PK_SPRRLL"
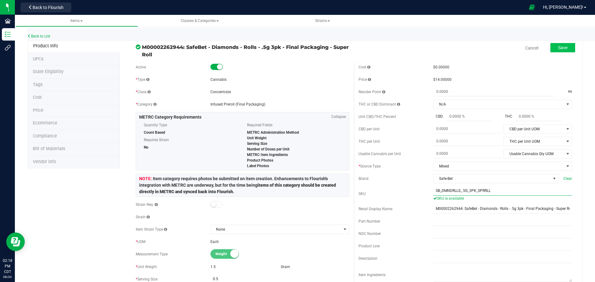
type input "SB_DMNDRLLS_.5G_3PK_SPRRLL"
click at [558, 49] on span "Save" at bounding box center [562, 47] width 9 height 5
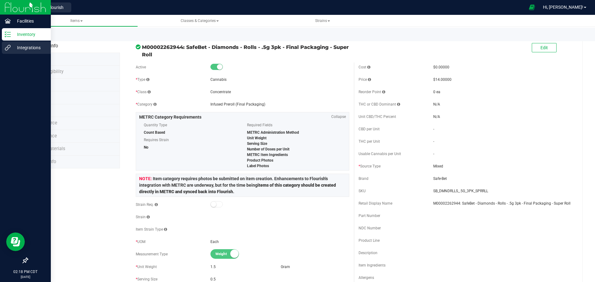
click at [25, 47] on p "Integrations" at bounding box center [29, 47] width 37 height 7
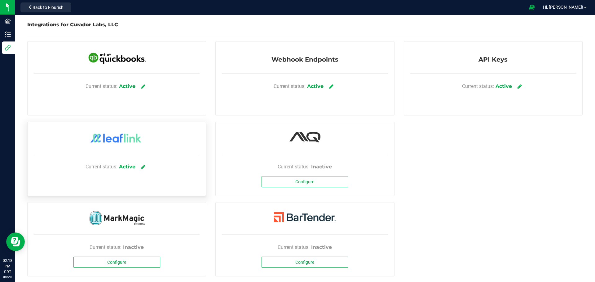
click at [128, 167] on div "Active" at bounding box center [127, 166] width 16 height 7
click at [139, 167] on link at bounding box center [143, 166] width 10 height 11
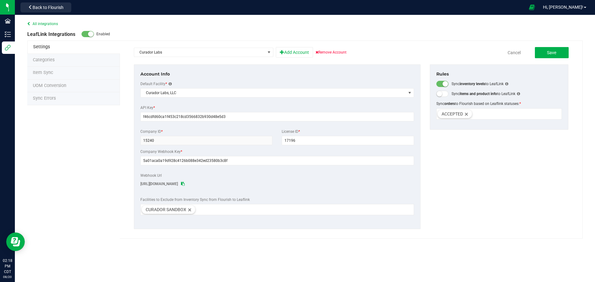
click at [54, 70] on li "Item Sync" at bounding box center [73, 73] width 93 height 13
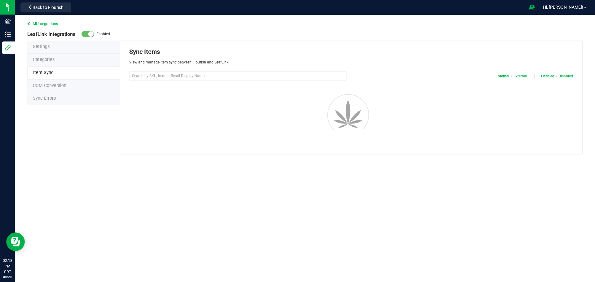
select select "20"
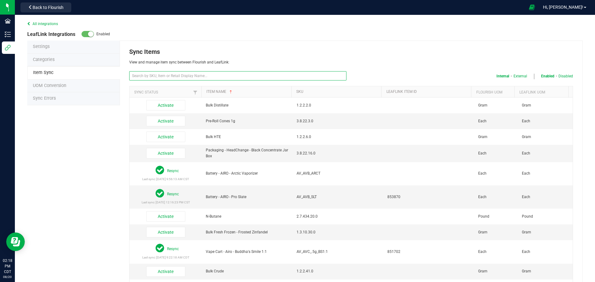
click at [253, 74] on input "text" at bounding box center [237, 75] width 217 height 9
paste input "SB_DMNDRLLS_.5G_3PK_SPRRLL"
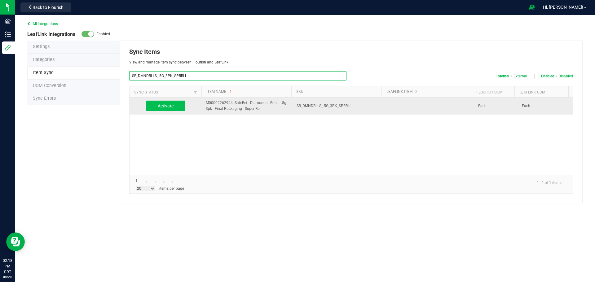
type input "SB_DMNDRLLS_.5G_3PK_SPRRLL"
click at [157, 107] on button "Activate" at bounding box center [165, 106] width 39 height 11
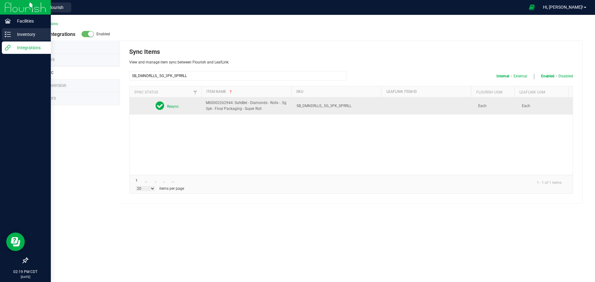
click at [15, 37] on p "Inventory" at bounding box center [29, 34] width 37 height 7
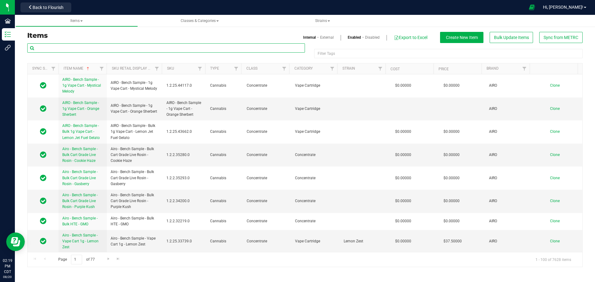
click at [132, 49] on input "text" at bounding box center [166, 47] width 278 height 9
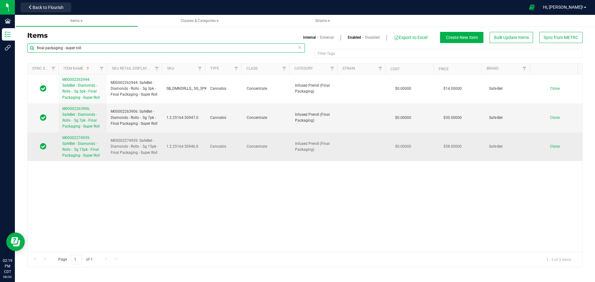
type input "final packaging - super roll"
click at [84, 155] on span "M00002274939: SafeBet - Diamonds - Rolls - .5g 15pk - Final Packaging - Super R…" at bounding box center [80, 147] width 37 height 22
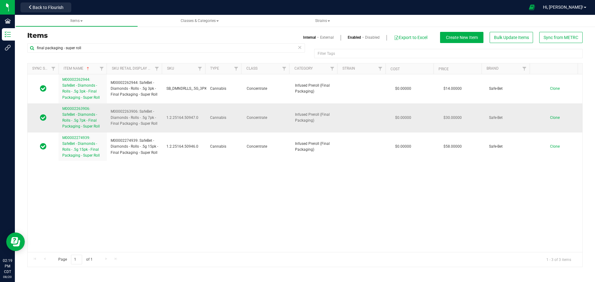
click at [81, 116] on span "M00002263906: SafeBet - Diamonds - Rolls - .5g 7pk - Final Packaging - Super Ro…" at bounding box center [80, 118] width 37 height 22
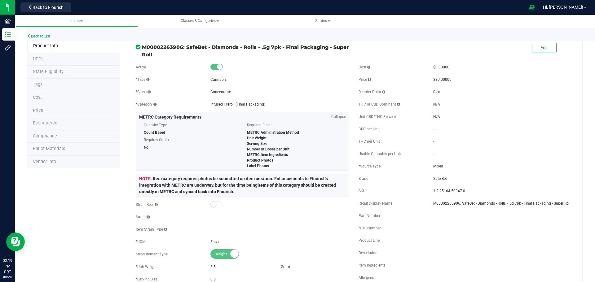
drag, startPoint x: 187, startPoint y: 46, endPoint x: 187, endPoint y: 53, distance: 6.8
click at [187, 53] on span "M00002263906: SafeBet - Diamonds - Rolls - .5g 7pk - Final Packaging - Super Ro…" at bounding box center [245, 50] width 207 height 15
drag, startPoint x: 185, startPoint y: 46, endPoint x: 185, endPoint y: 56, distance: 10.6
click at [185, 56] on span "M00002263906: SafeBet - Diamonds - Rolls - .5g 7pk - Final Packaging - Super Ro…" at bounding box center [245, 50] width 207 height 15
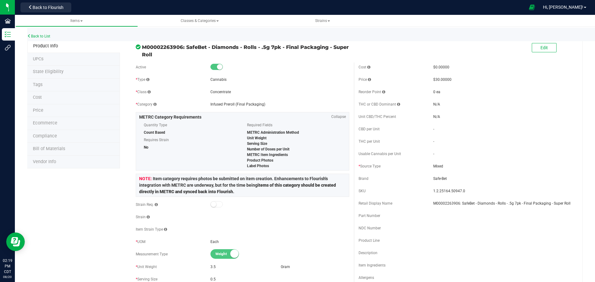
copy span "SafeBet - Diamonds - Rolls - .5g 7pk - Final Packaging - Super Roll"
click at [260, 46] on span "M00002263906: SafeBet - Diamonds - Rolls - .5g 7pk - Final Packaging - Super Ro…" at bounding box center [245, 50] width 207 height 15
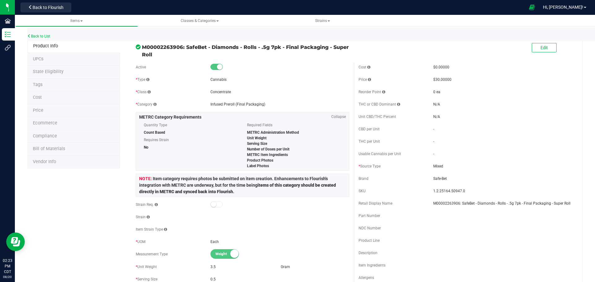
drag, startPoint x: 185, startPoint y: 47, endPoint x: 190, endPoint y: 52, distance: 7.5
click at [190, 52] on span "M00002263906: SafeBet - Diamonds - Rolls - .5g 7pk - Final Packaging - Super Ro…" at bounding box center [245, 50] width 207 height 15
click at [186, 53] on span "M00002263906: SafeBet - Diamonds - Rolls - .5g 7pk - Final Packaging - Super Ro…" at bounding box center [245, 50] width 207 height 15
click at [534, 48] on button "Edit" at bounding box center [544, 47] width 25 height 9
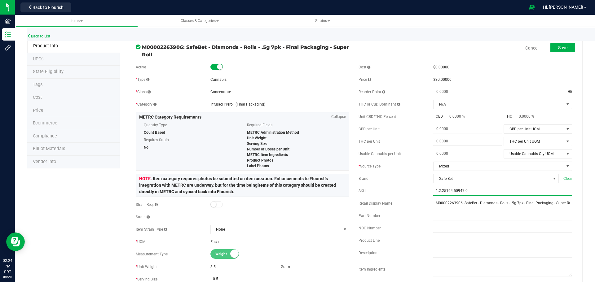
click at [480, 191] on input "1.2.25164.50947.0" at bounding box center [502, 191] width 139 height 9
paste input "SB_DMNDRLLS_.5G_7PK_FP_SPRRLL"
type input "SB_DMNDRLLS_.5G_7PK_FP_SPRRLL"
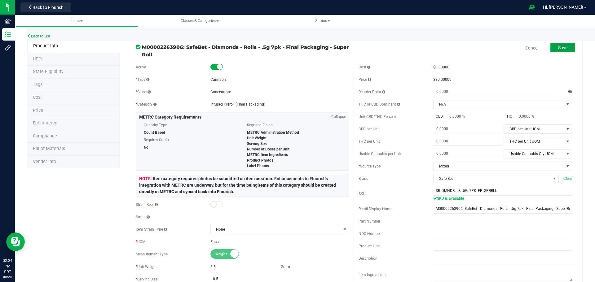
click at [558, 51] on button "Save" at bounding box center [562, 47] width 25 height 9
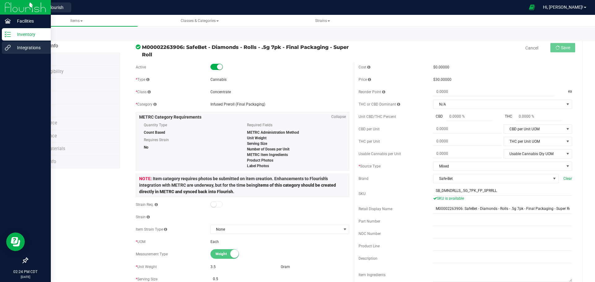
click at [25, 46] on p "Integrations" at bounding box center [29, 47] width 37 height 7
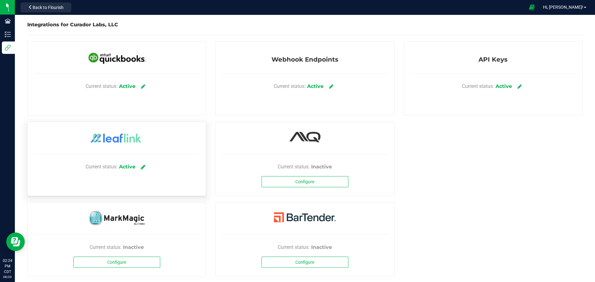
click at [141, 170] on link at bounding box center [143, 166] width 10 height 11
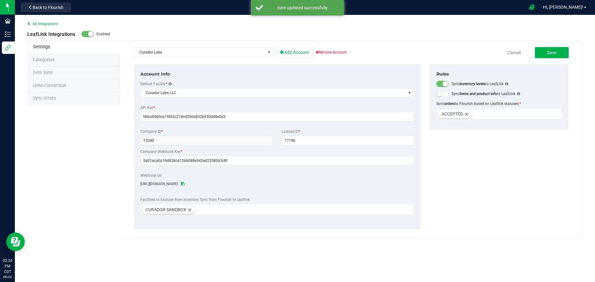
click at [37, 70] on span "Item Sync" at bounding box center [43, 72] width 20 height 5
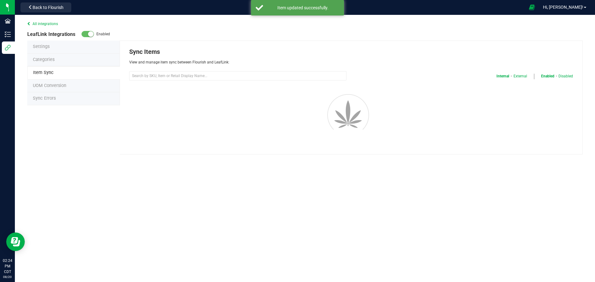
select select "20"
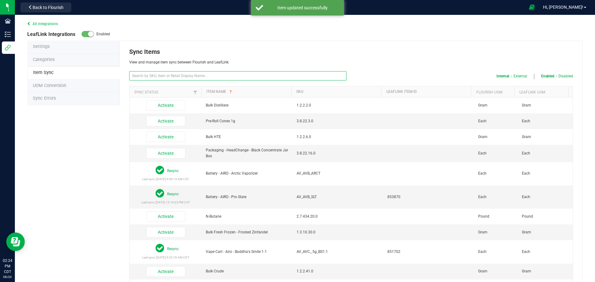
click at [167, 75] on input "text" at bounding box center [237, 75] width 217 height 9
paste input "SB_DMNDRLLS_.5G_7PK_FP_SPRRLL"
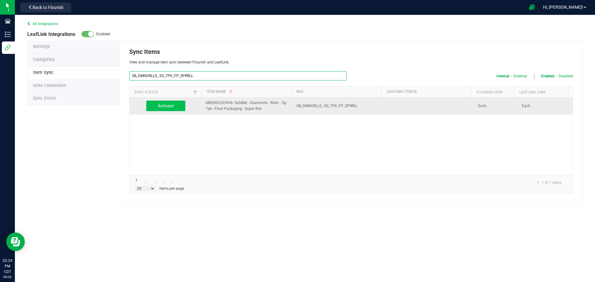
type input "SB_DMNDRLLS_.5G_7PK_FP_SPRRLL"
click at [170, 109] on button "Activate" at bounding box center [165, 106] width 39 height 11
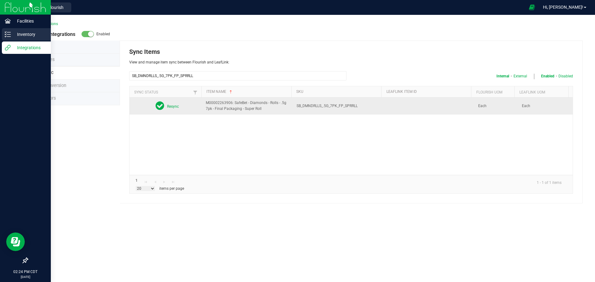
click at [7, 35] on icon at bounding box center [8, 34] width 6 height 6
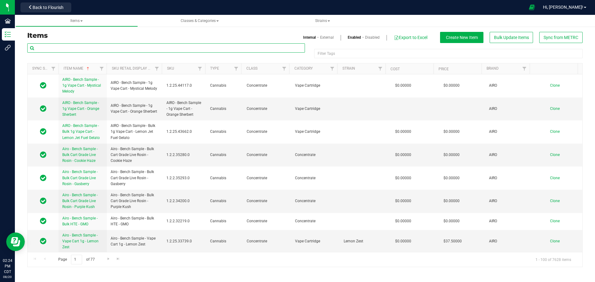
click at [100, 52] on input "text" at bounding box center [166, 47] width 278 height 9
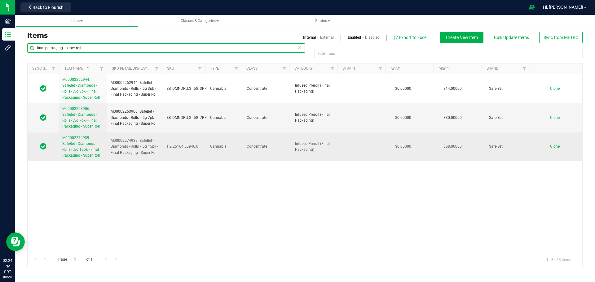
type input "final packaging - super roll"
click at [81, 152] on link "M00002274939: SafeBet - Diamonds - Rolls - .5g 15pk - Final Packaging - Super R…" at bounding box center [82, 147] width 41 height 24
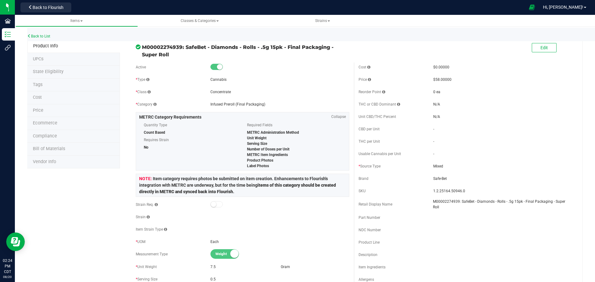
drag, startPoint x: 184, startPoint y: 48, endPoint x: 184, endPoint y: 57, distance: 9.3
click at [184, 57] on span "M00002274939: SafeBet - Diamonds - Rolls - .5g 15pk - Final Packaging - Super R…" at bounding box center [245, 50] width 207 height 15
click at [546, 48] on button "Edit" at bounding box center [544, 47] width 25 height 9
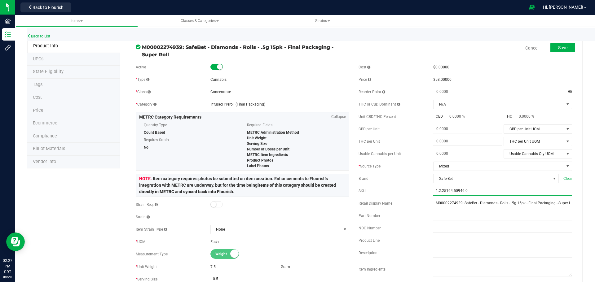
click at [452, 188] on input "1.2.25164.50946.0" at bounding box center [502, 191] width 139 height 9
paste input "SB_DMNDRLLS_.5G_15PK_FP_SPRRLL"
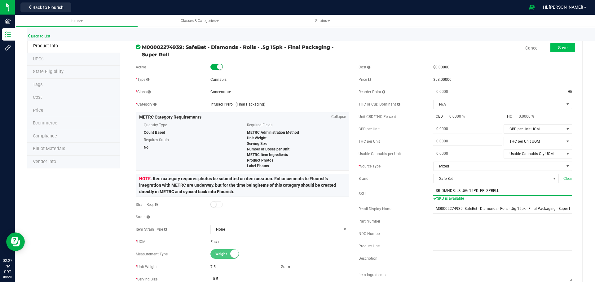
type input "SB_DMNDRLLS_.5G_15PK_FP_SPRRLL"
click at [561, 48] on span "Save" at bounding box center [562, 47] width 9 height 5
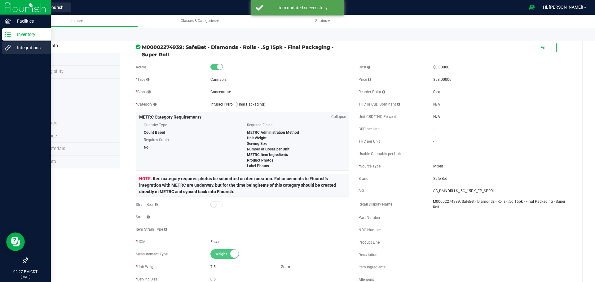
click at [29, 47] on p "Integrations" at bounding box center [29, 47] width 37 height 7
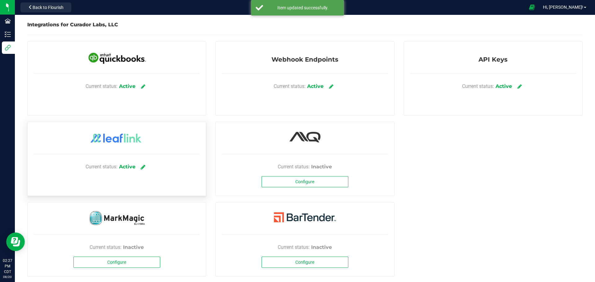
click at [140, 167] on link at bounding box center [143, 166] width 10 height 11
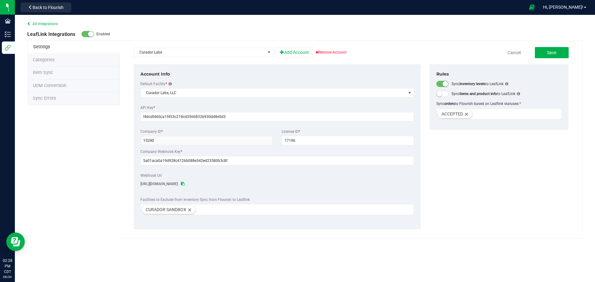
click at [29, 70] on li "Item Sync" at bounding box center [73, 73] width 93 height 13
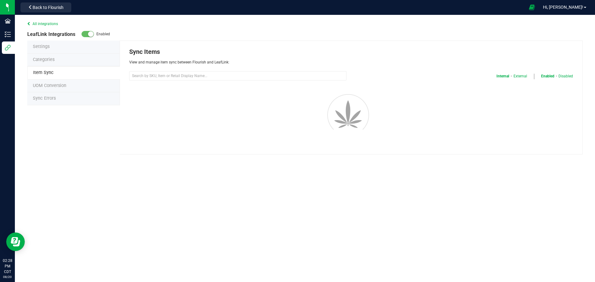
select select "20"
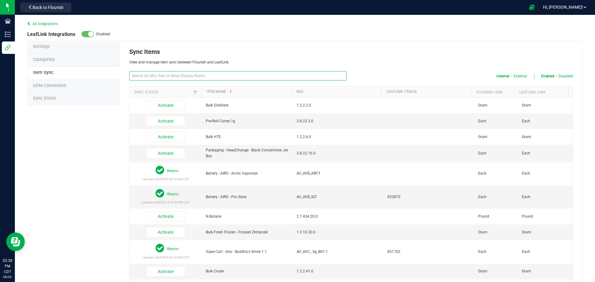
click at [175, 79] on input "text" at bounding box center [237, 75] width 217 height 9
paste input "SB_DMNDRLLS_.5G_15PK_FP_SPRRLL"
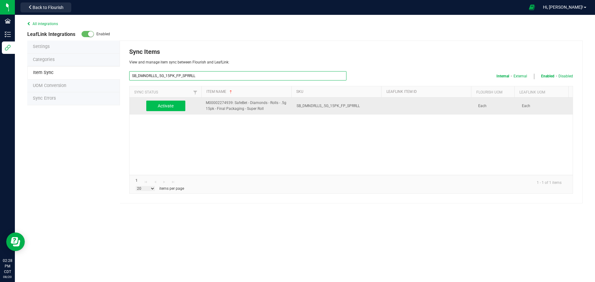
type input "SB_DMNDRLLS_.5G_15PK_FP_SPRRLL"
click at [168, 107] on button "Activate" at bounding box center [165, 106] width 39 height 11
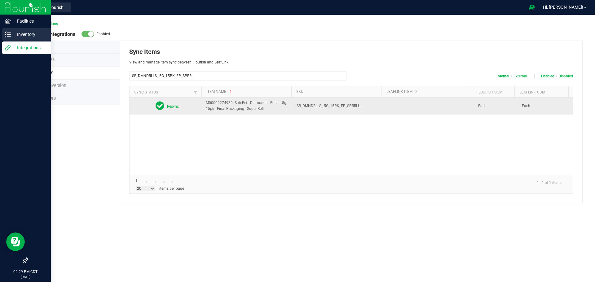
click at [27, 35] on p "Inventory" at bounding box center [29, 34] width 37 height 7
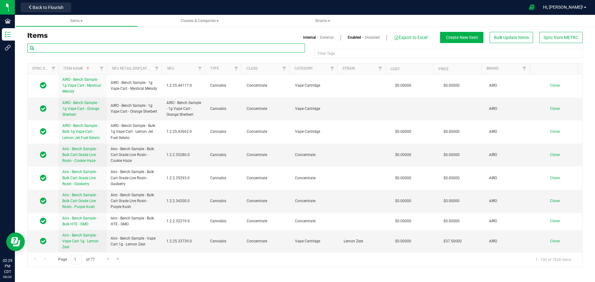
click at [91, 46] on input "text" at bounding box center [166, 47] width 278 height 9
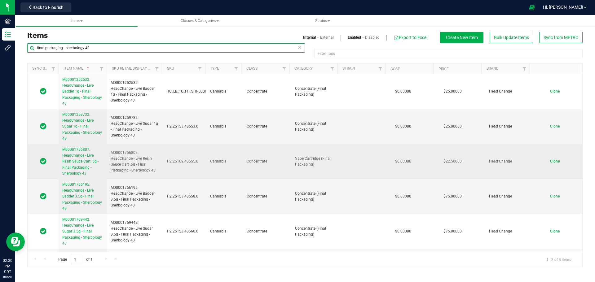
type input "final packaging - sherbology 43"
click at [81, 159] on span "M00001756807: HeadChange - Live Resin Sauce Cart .5g - Final Packaging - Sherbo…" at bounding box center [80, 162] width 36 height 28
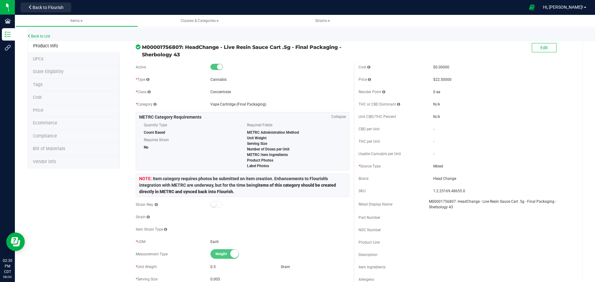
drag, startPoint x: 183, startPoint y: 45, endPoint x: 188, endPoint y: 52, distance: 8.6
click at [188, 52] on span "M00001756807: HeadChange - Live Resin Sauce Cart .5g - Final Packaging - Sherbo…" at bounding box center [245, 50] width 207 height 15
click at [540, 50] on span "Edit" at bounding box center [543, 47] width 7 height 5
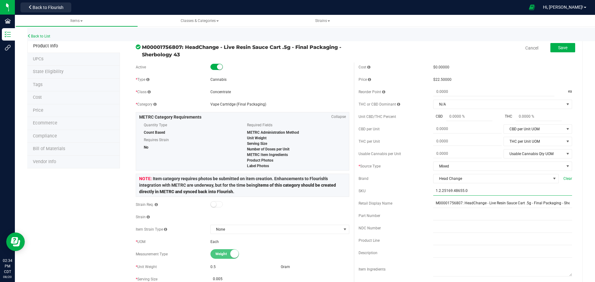
click at [483, 190] on input "1.2.25169.48655.0" at bounding box center [502, 191] width 139 height 9
paste input "HC_LRSC_.5G_FP_SHRBLGY43"
type input "HC_LRSC_.5G_FP_SHRBLGY43"
click at [561, 47] on span "Save" at bounding box center [562, 47] width 9 height 5
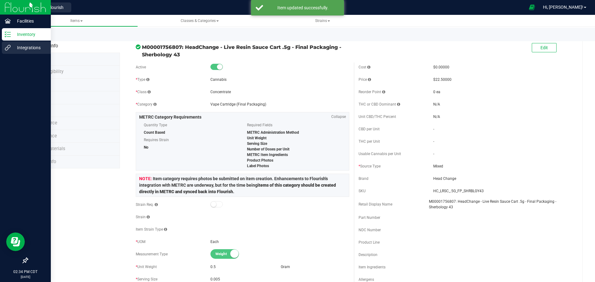
click at [16, 49] on p "Integrations" at bounding box center [29, 47] width 37 height 7
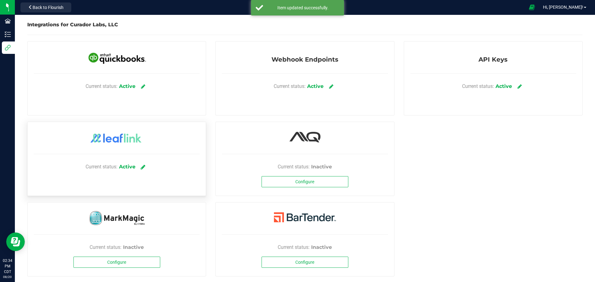
click at [142, 169] on icon at bounding box center [143, 167] width 5 height 6
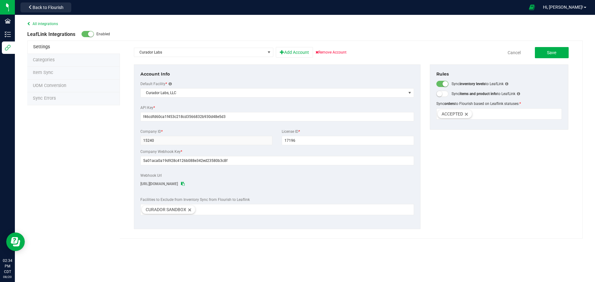
click at [35, 76] on li "Item Sync" at bounding box center [73, 73] width 93 height 13
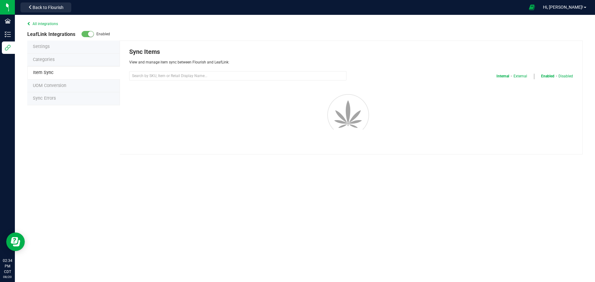
select select "20"
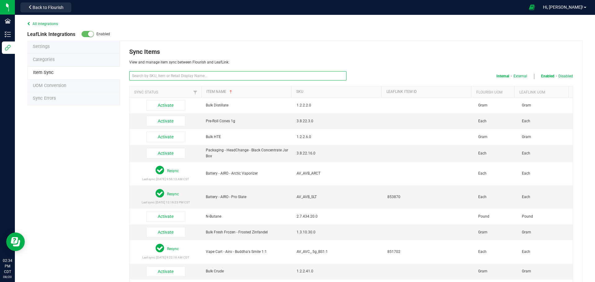
click at [260, 75] on input "text" at bounding box center [237, 75] width 217 height 9
paste input "HC_LRSC_.5G_FP_SHRBLGY43"
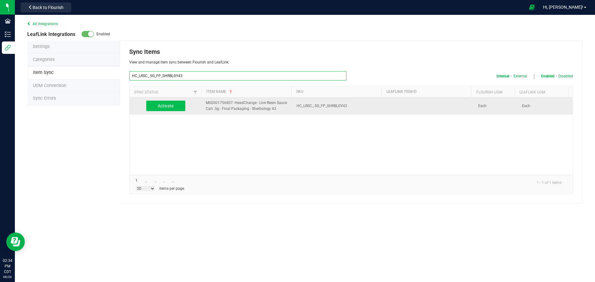
type input "HC_LRSC_.5G_FP_SHRBLGY43"
click at [165, 109] on button "Activate" at bounding box center [165, 106] width 39 height 11
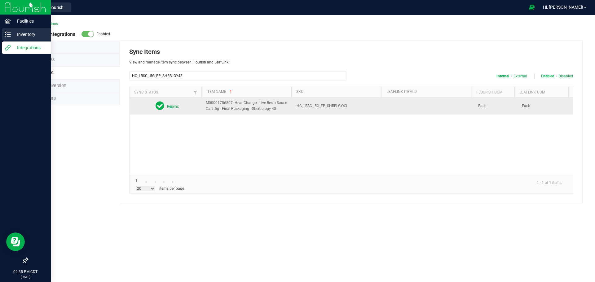
click at [18, 35] on p "Inventory" at bounding box center [29, 34] width 37 height 7
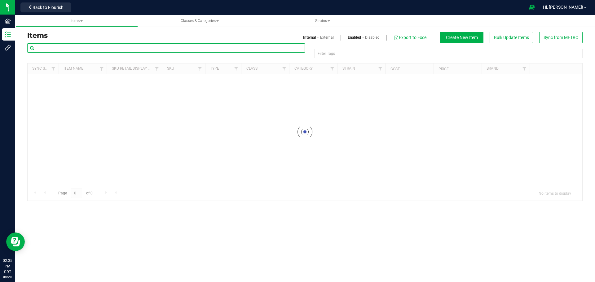
click at [136, 49] on input "text" at bounding box center [166, 47] width 278 height 9
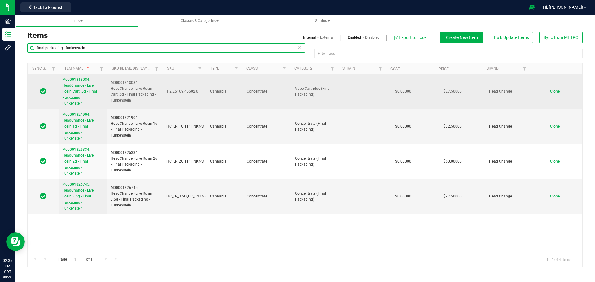
type input "final packaging - funkenstein"
click at [97, 99] on span "M00001818084: HeadChange - Live Rosin Cart .5g - Final Packaging - Funkenstein" at bounding box center [79, 91] width 35 height 28
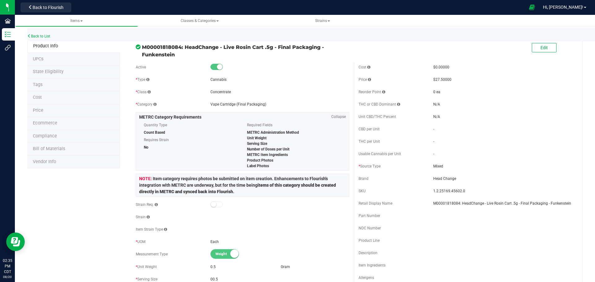
drag, startPoint x: 184, startPoint y: 47, endPoint x: 189, endPoint y: 58, distance: 11.6
click at [189, 58] on span "M00001818084: HeadChange - Live Rosin Cart .5g - Final Packaging - Funkenstein" at bounding box center [245, 50] width 207 height 15
click at [532, 50] on button "Edit" at bounding box center [544, 47] width 25 height 9
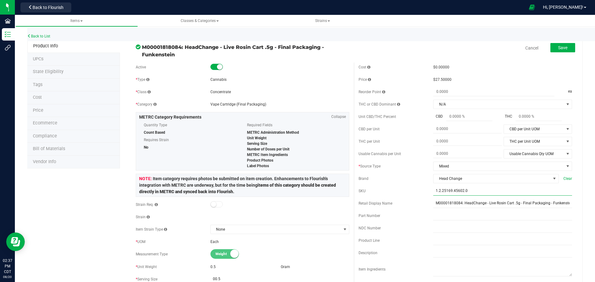
click at [466, 189] on input "1.2.25169.45602.0" at bounding box center [502, 191] width 139 height 9
paste input "HC_LRC_.5G_FP_FNKNSTN"
type input "HC_LRC_.5G_FP_FNKNSTN"
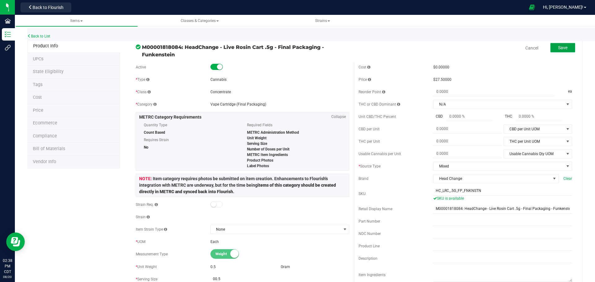
click at [562, 48] on span "Save" at bounding box center [562, 47] width 9 height 5
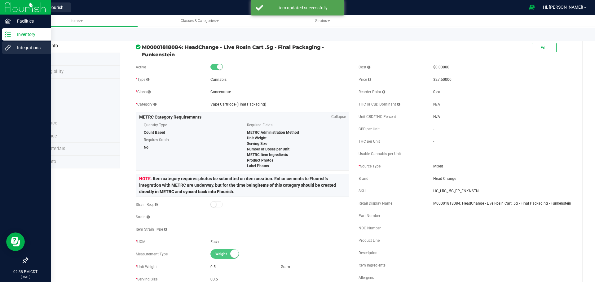
click at [9, 46] on icon at bounding box center [8, 48] width 6 height 6
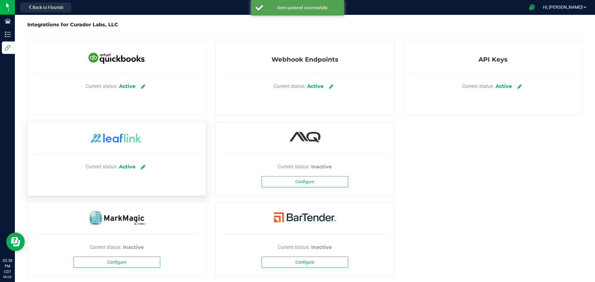
click at [143, 169] on icon at bounding box center [143, 167] width 5 height 6
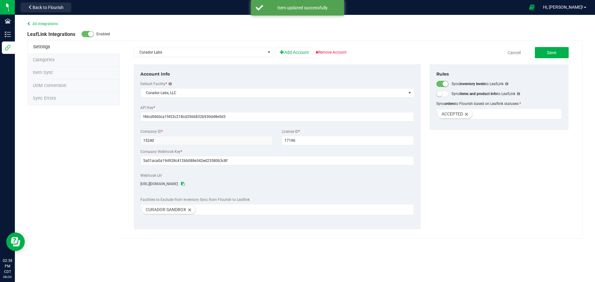
click at [50, 73] on span "Item Sync" at bounding box center [43, 72] width 20 height 5
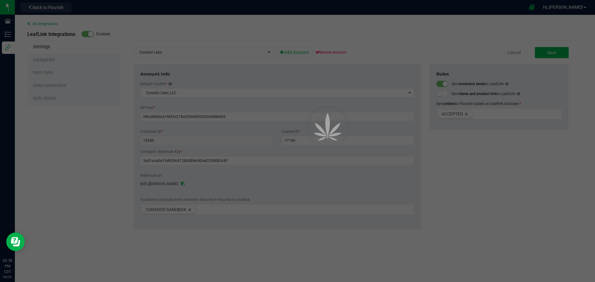
select select "20"
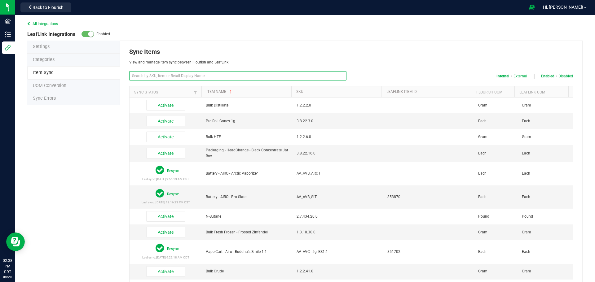
click at [217, 78] on input "text" at bounding box center [237, 75] width 217 height 9
paste input "HC_LRC_.5G_FP_FNKNSTN"
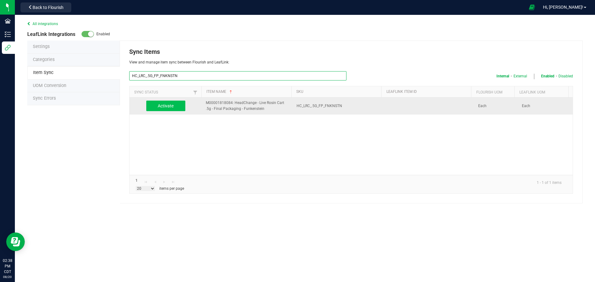
type input "HC_LRC_.5G_FP_FNKNSTN"
click at [169, 109] on button "Activate" at bounding box center [165, 106] width 39 height 11
